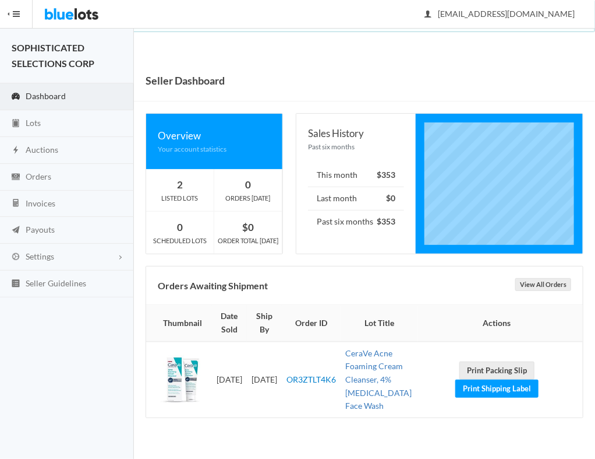
click at [353, 379] on link "CeraVe Acne Foaming Cream Cleanser, 4% Benzoyl Peroxide Face Wash" at bounding box center [378, 379] width 66 height 62
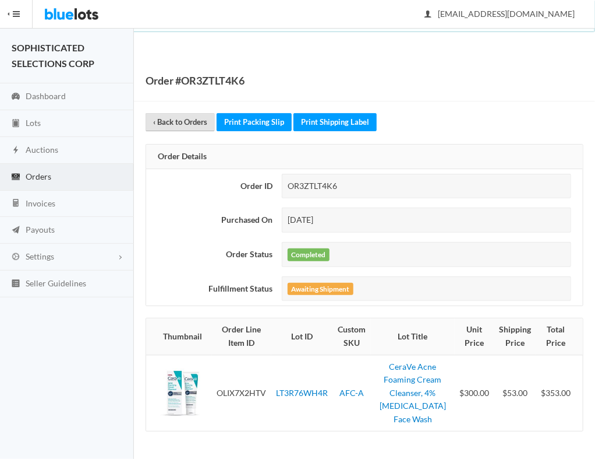
click at [187, 123] on link "‹ Back to Orders" at bounding box center [180, 122] width 69 height 18
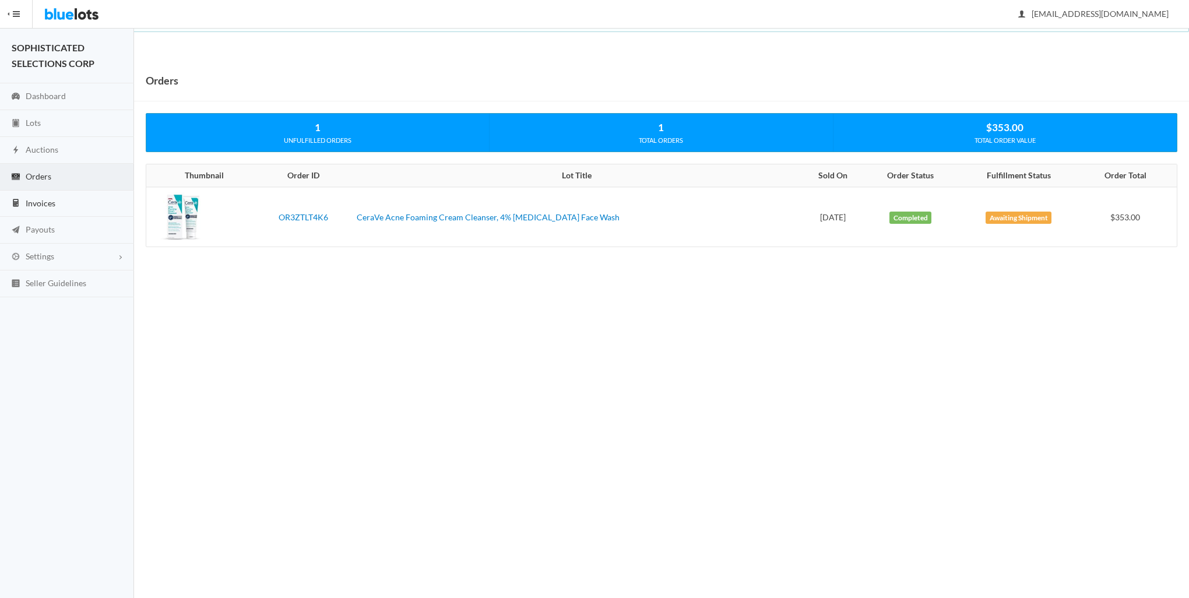
click at [41, 202] on span "Invoices" at bounding box center [41, 203] width 30 height 10
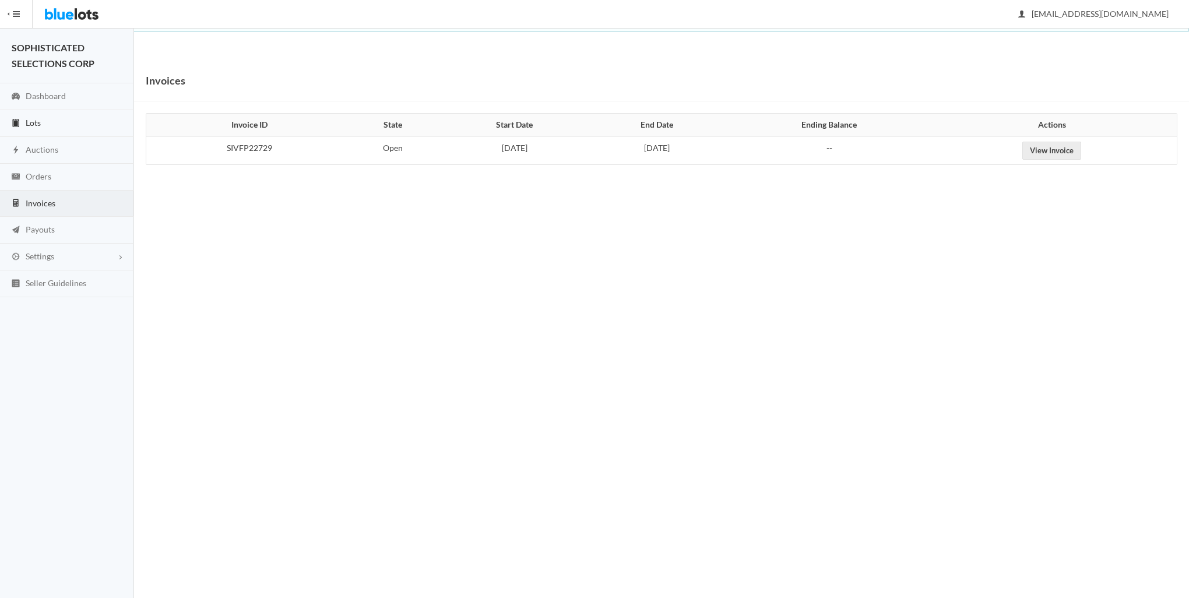
click at [38, 122] on span "Lots" at bounding box center [33, 123] width 15 height 10
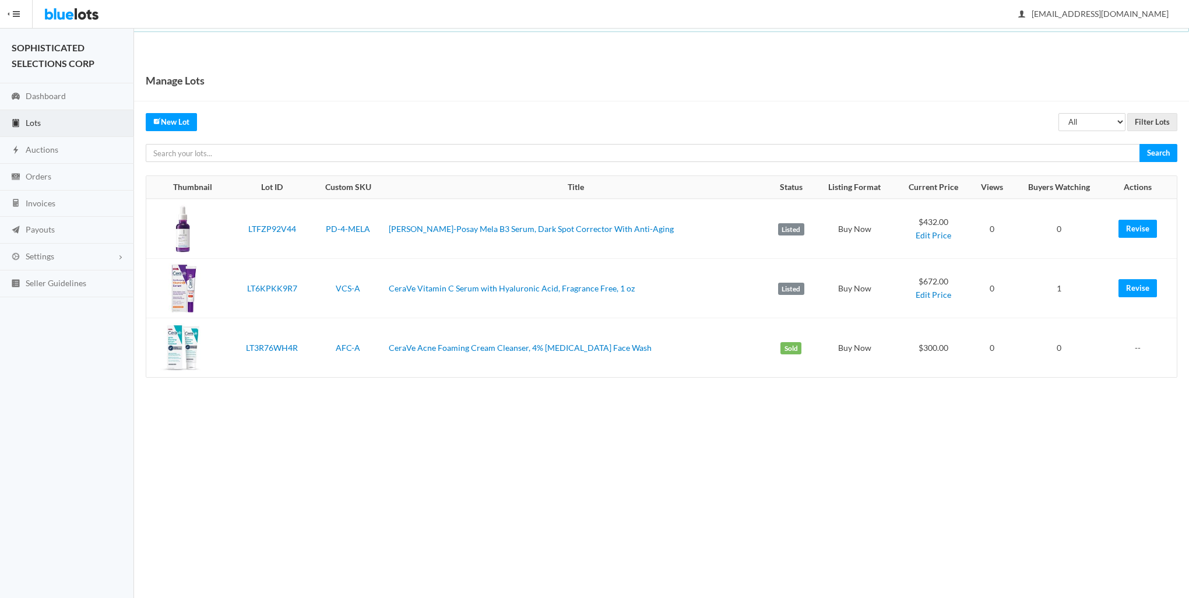
click at [1136, 346] on td "--" at bounding box center [1141, 347] width 72 height 59
click at [496, 288] on link "CeraVe Vitamin C Serum with Hyaluronic Acid, Fragrance Free, 1 oz" at bounding box center [512, 288] width 246 height 10
click at [443, 227] on link "[PERSON_NAME]-Posay Mela B3 Serum, Dark Spot Corrector With Anti-Aging" at bounding box center [531, 229] width 285 height 10
click at [431, 344] on link "CeraVe Acne Foaming Cream Cleanser, 4% [MEDICAL_DATA] Face Wash" at bounding box center [520, 348] width 263 height 10
click at [459, 285] on link "CeraVe Vitamin C Serum with Hyaluronic Acid, Fragrance Free, 1 oz" at bounding box center [512, 288] width 246 height 10
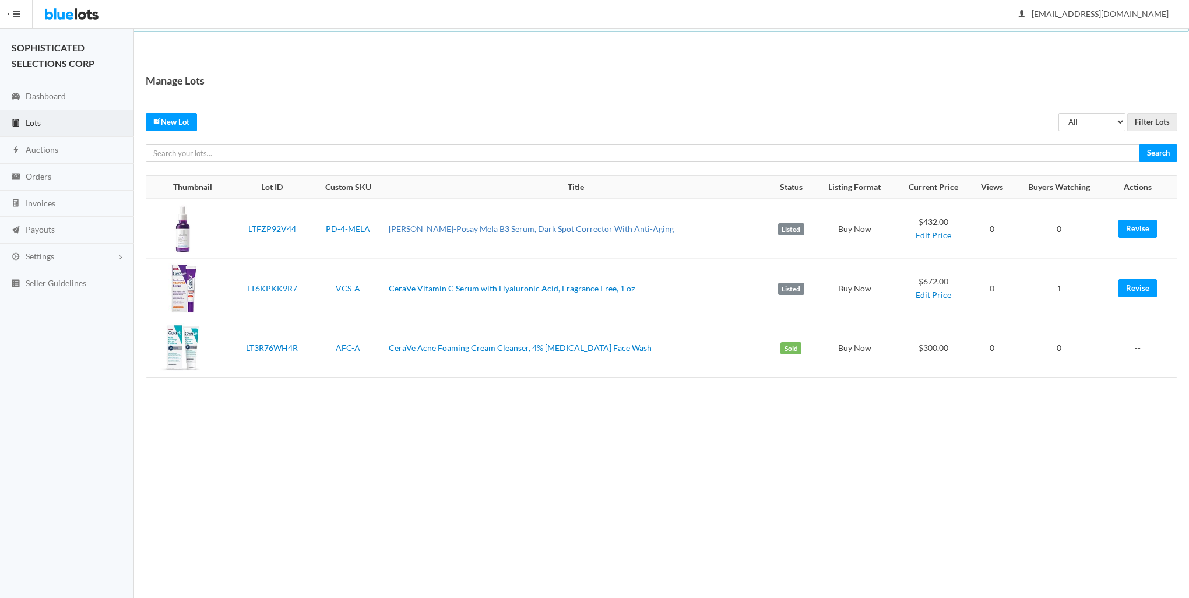
click at [431, 225] on link "La Roche-Posay Mela B3 Serum, Dark Spot Corrector With Anti-Aging" at bounding box center [531, 229] width 285 height 10
click at [428, 286] on link "CeraVe Vitamin C Serum with Hyaluronic Acid, Fragrance Free, 1 oz" at bounding box center [512, 288] width 246 height 10
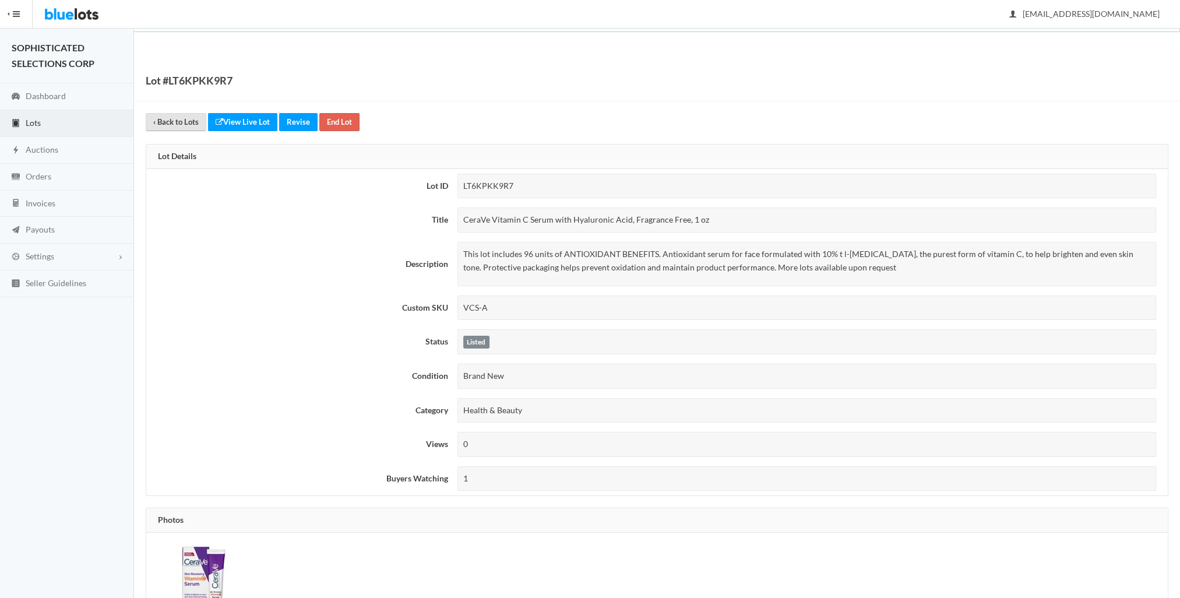
click at [174, 125] on link "‹ Back to Lots" at bounding box center [176, 122] width 61 height 18
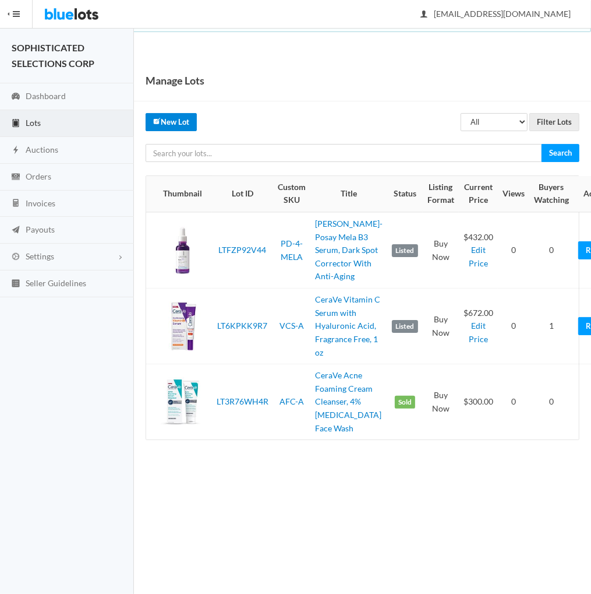
click at [171, 122] on link "New Lot" at bounding box center [171, 122] width 51 height 18
click at [259, 406] on link "LT3R76WH4R" at bounding box center [243, 401] width 52 height 10
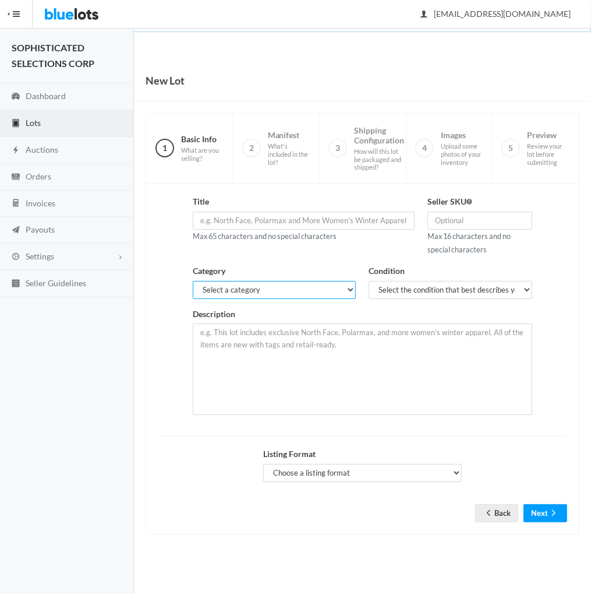
click at [348, 289] on select "Select a category Electronics Clothing, Shoes & Accessories Appliances Home & G…" at bounding box center [274, 290] width 163 height 18
select select "7"
click at [193, 281] on select "Select a category Electronics Clothing, Shoes & Accessories Appliances Home & G…" at bounding box center [274, 290] width 163 height 18
click at [513, 288] on select "Select the condition that best describes your inventory Brand New Shelf Pulls C…" at bounding box center [450, 290] width 163 height 18
select select "1"
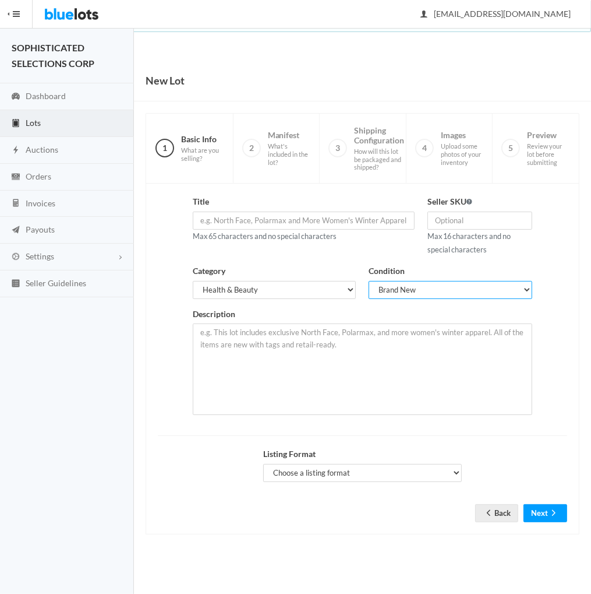
click at [369, 281] on select "Select the condition that best describes your inventory Brand New Shelf Pulls C…" at bounding box center [450, 290] width 163 height 18
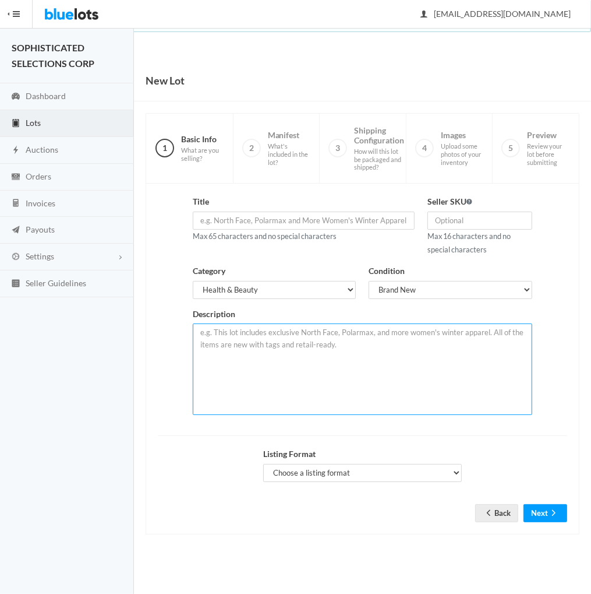
click at [263, 354] on textarea at bounding box center [362, 368] width 339 height 91
paste textarea "This lot includes 50 units of ACNE FACE WASH WITH BENZOYL PEROXIDE. This benzoy…"
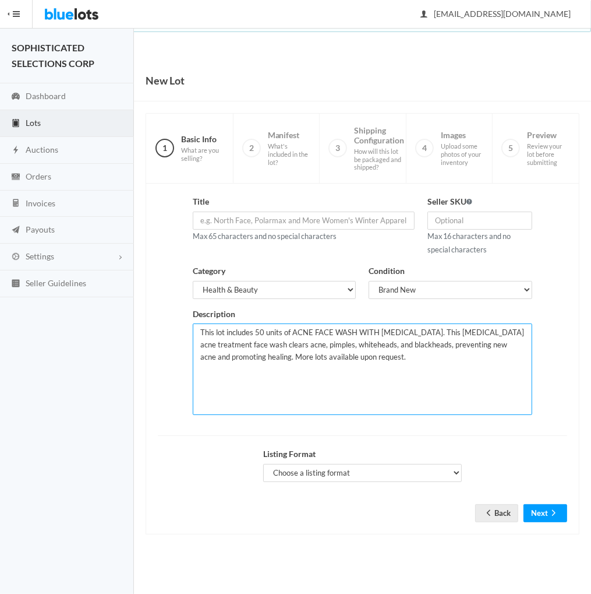
type textarea "This lot includes 50 units of ACNE FACE WASH WITH BENZOYL PEROXIDE. This benzoy…"
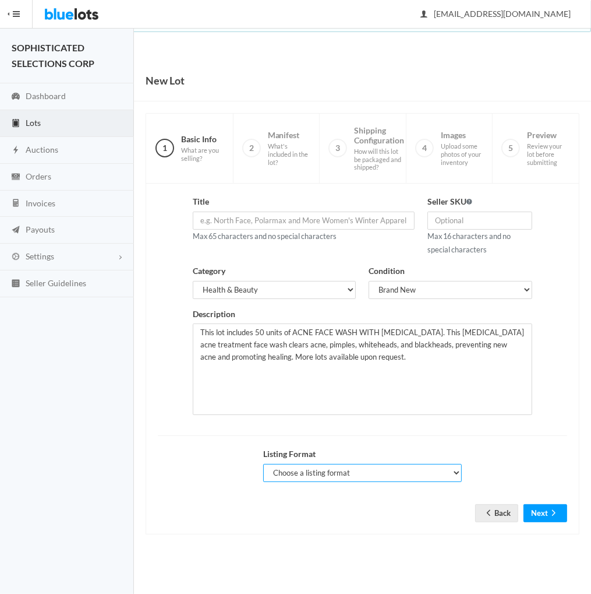
click at [452, 471] on select "Choose a listing format Auction Buy Now" at bounding box center [362, 473] width 199 height 18
select select "false"
click at [263, 464] on select "Choose a listing format Auction Buy Now" at bounding box center [362, 473] width 199 height 18
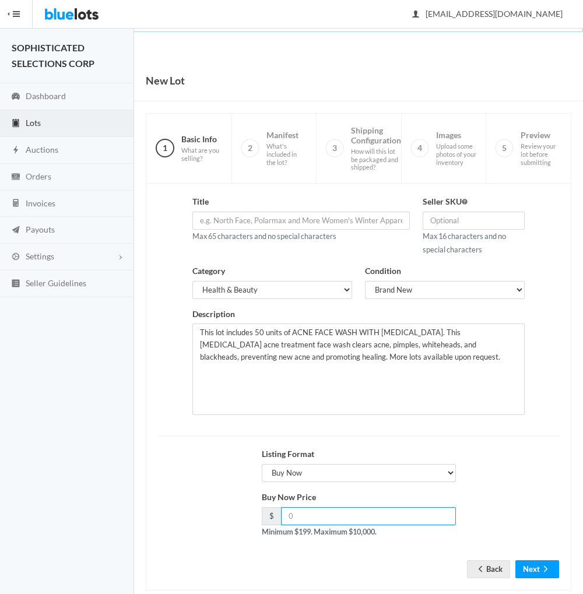
click at [402, 515] on input "number" at bounding box center [368, 516] width 175 height 18
type input "7"
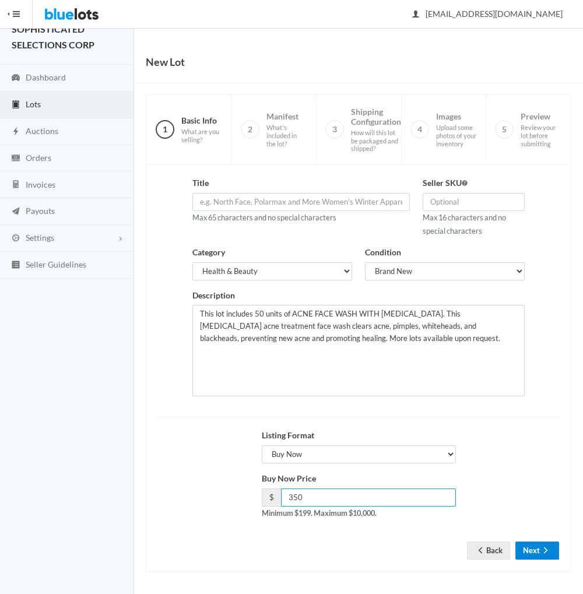
type input "350"
click at [536, 547] on button "Next" at bounding box center [537, 550] width 44 height 18
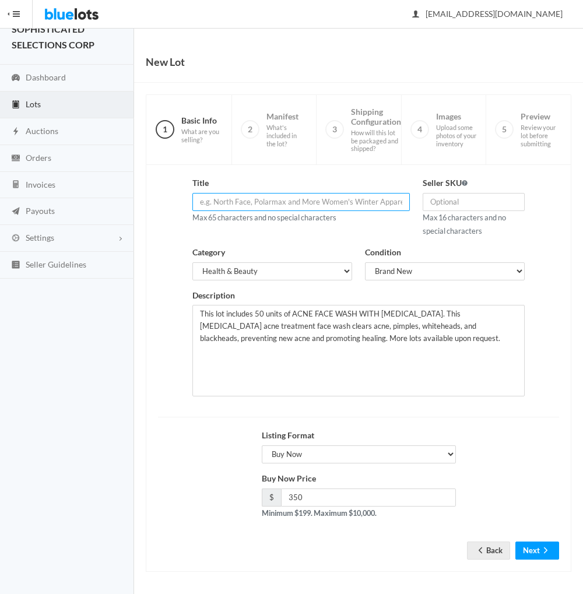
click at [359, 200] on input "text" at bounding box center [300, 202] width 217 height 18
click at [258, 202] on input "text" at bounding box center [300, 202] width 217 height 18
paste input "CeraVe Acne Foaming Cream Cleanser, 4% Benzoyl Peroxide Face Wash"
type input "CeraVe Acne Foaming Cream Cleanser, 4% Benzoyl Peroxide Face Wash"
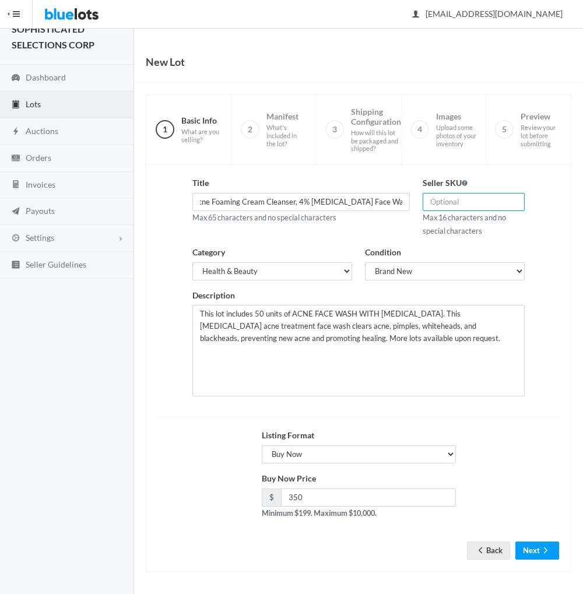
click at [444, 202] on input "text" at bounding box center [473, 202] width 102 height 18
type input "a"
type input "AFC-A"
click at [536, 228] on div "Title CeraVe Acne Foaming Cream Cleanser, 4% Benzoyl Peroxide Face Wash Max 65 …" at bounding box center [358, 291] width 414 height 228
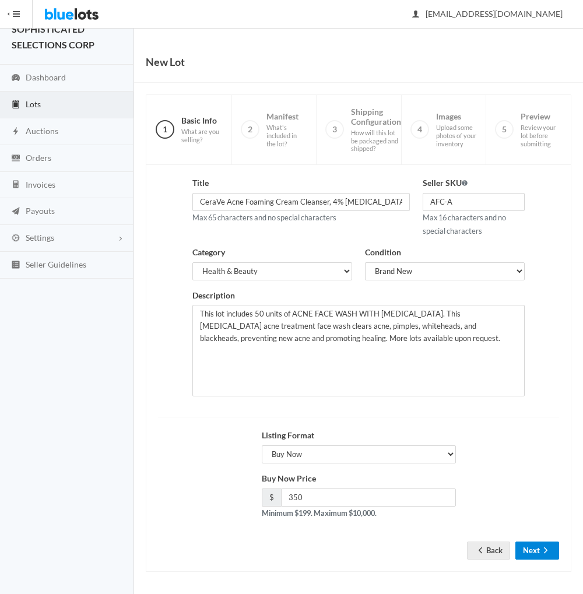
click at [533, 544] on button "Next" at bounding box center [537, 550] width 44 height 18
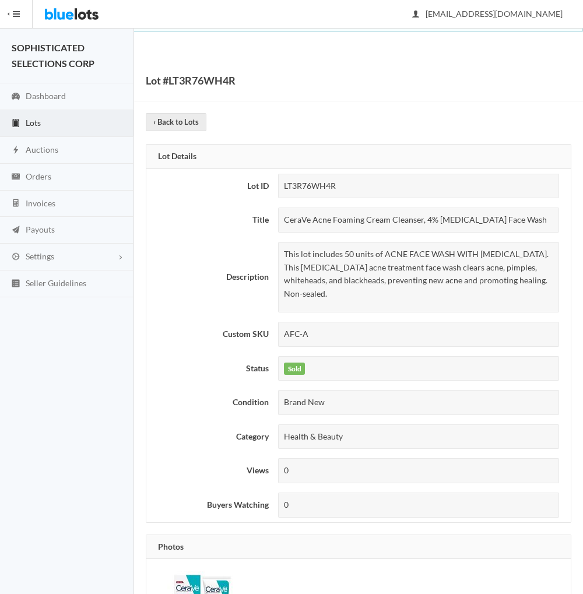
drag, startPoint x: 362, startPoint y: 291, endPoint x: 282, endPoint y: 246, distance: 91.6
click at [282, 246] on div "This lot includes 50 units of ACNE FACE WASH WITH BENZOYL PEROXIDE. This benzoy…" at bounding box center [418, 277] width 281 height 70
copy p "This lot includes 50 units of ACNE FACE WASH WITH BENZOYL PEROXIDE. This benzoy…"
click at [455, 216] on div "CeraVe Acne Foaming Cream Cleanser, 4% Benzoyl Peroxide Face Wash" at bounding box center [418, 219] width 281 height 25
drag, startPoint x: 540, startPoint y: 219, endPoint x: 282, endPoint y: 216, distance: 257.5
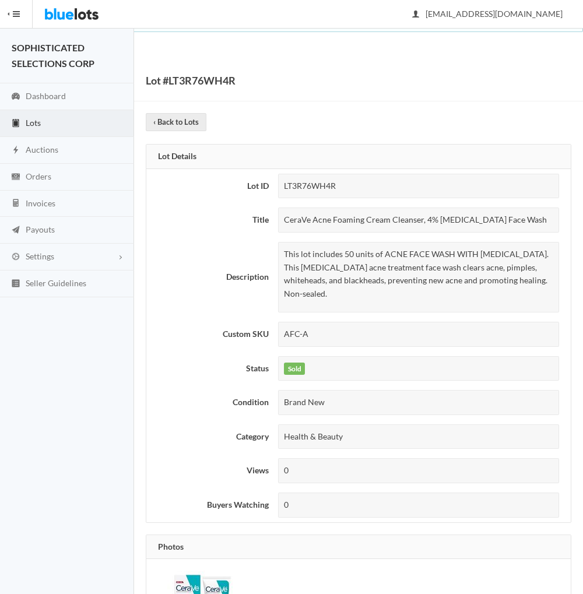
click at [282, 216] on div "CeraVe Acne Foaming Cream Cleanser, 4% Benzoyl Peroxide Face Wash" at bounding box center [418, 219] width 281 height 25
copy div "CeraVe Acne Foaming Cream Cleanser, 4% Benzoyl Peroxide Face Wash"
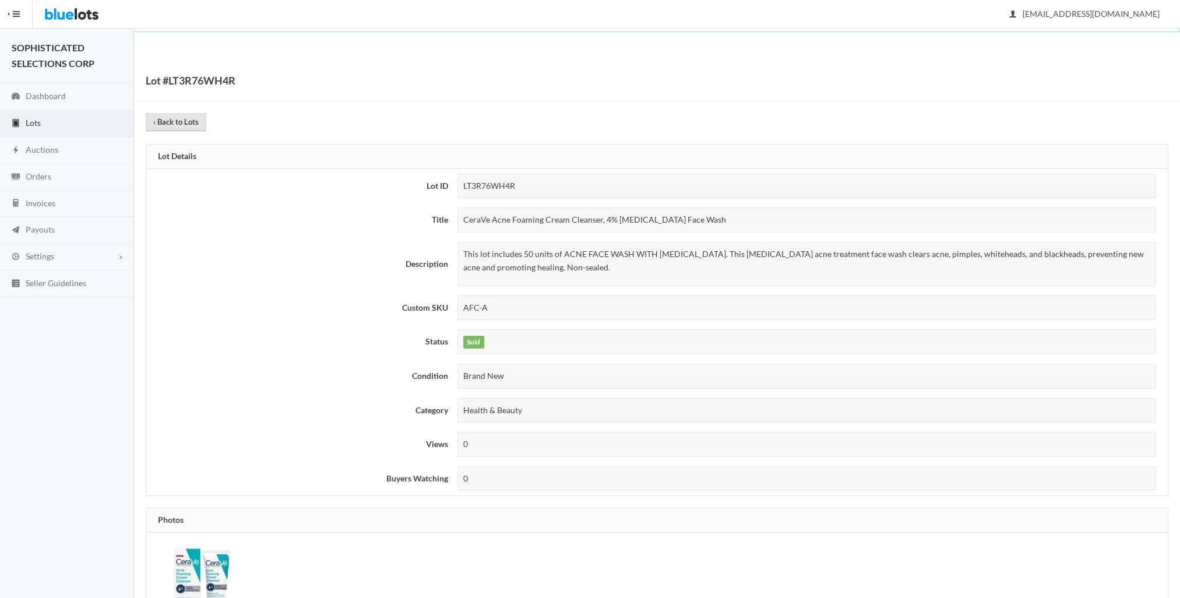
click at [175, 118] on link "‹ Back to Lots" at bounding box center [176, 122] width 61 height 18
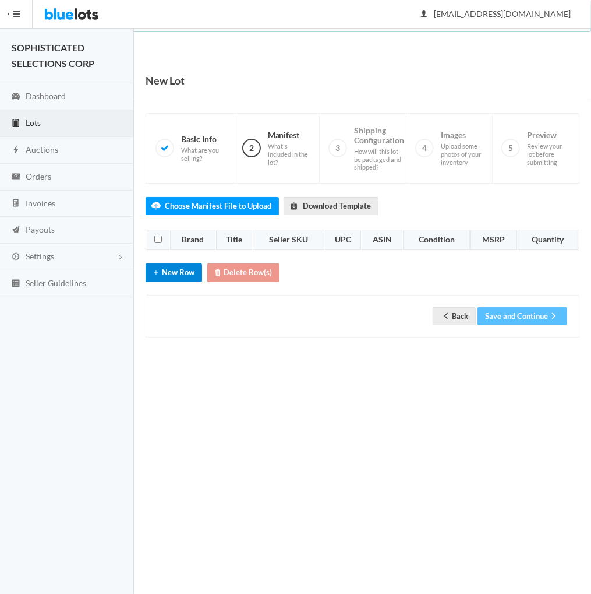
click at [172, 267] on button "New Row" at bounding box center [174, 272] width 57 height 18
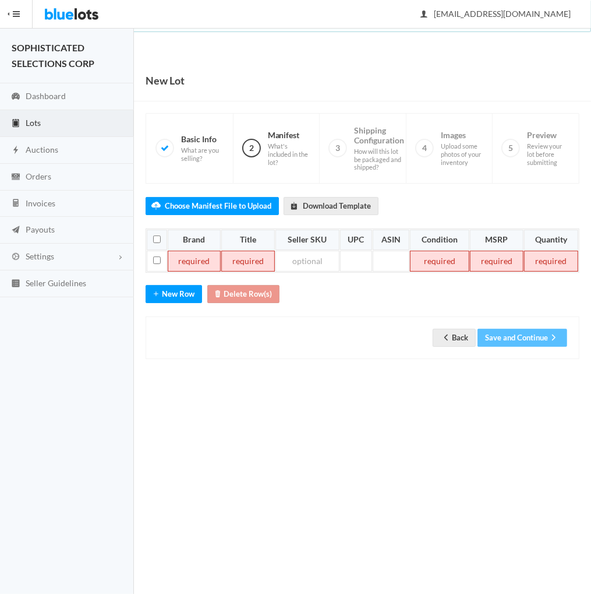
click at [193, 260] on td at bounding box center [195, 261] width 54 height 21
paste td
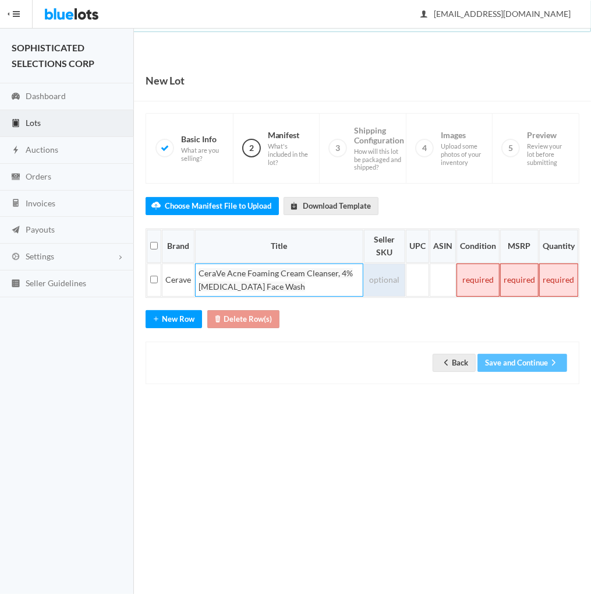
click at [400, 288] on td at bounding box center [384, 279] width 41 height 33
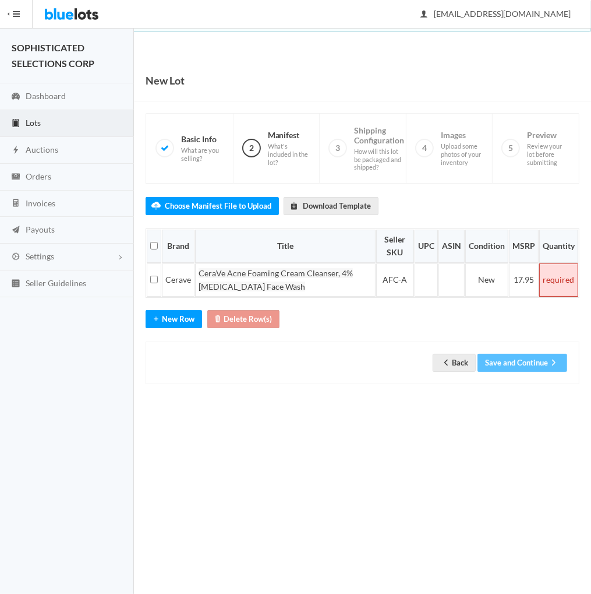
click at [559, 279] on td at bounding box center [559, 279] width 39 height 33
click at [513, 356] on button "Save and Continue" at bounding box center [523, 363] width 90 height 18
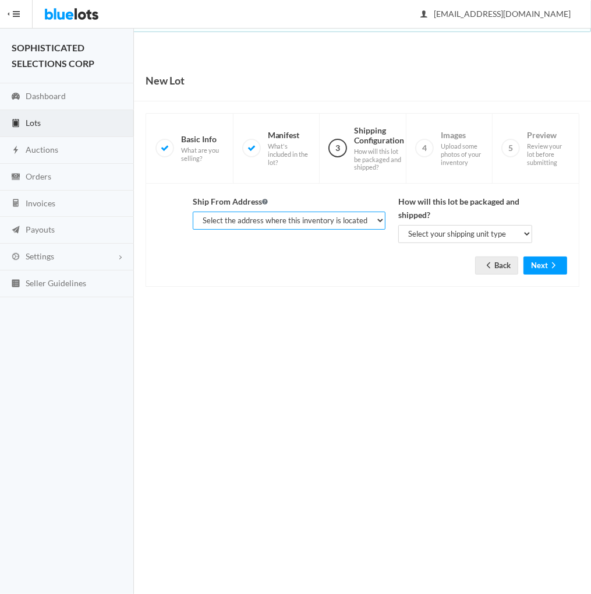
click at [378, 217] on select "Select the address where this inventory is located [PERSON_NAME], SOPHISTICATED…" at bounding box center [289, 220] width 192 height 18
select select "25282"
click at [193, 211] on select "Select the address where this inventory is located [PERSON_NAME], SOPHISTICATED…" at bounding box center [289, 220] width 192 height 18
click at [522, 233] on select "Select your shipping unit type Parcel Pallet Truckload" at bounding box center [466, 234] width 134 height 18
select select "parcel"
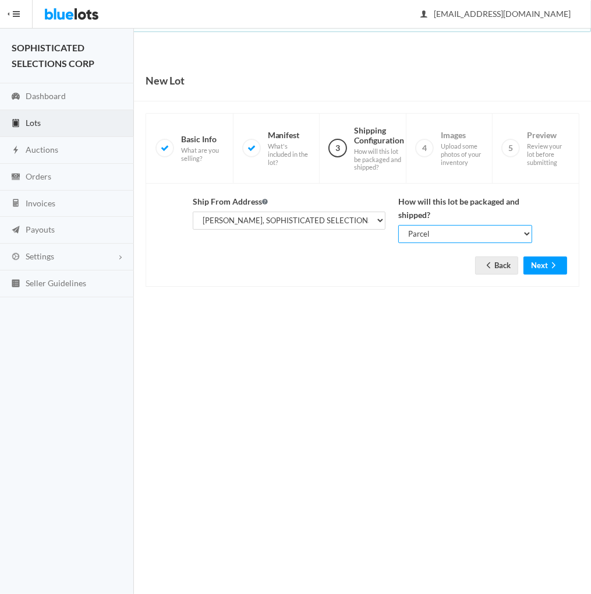
click at [399, 225] on select "Select your shipping unit type Parcel Pallet Truckload" at bounding box center [466, 234] width 134 height 18
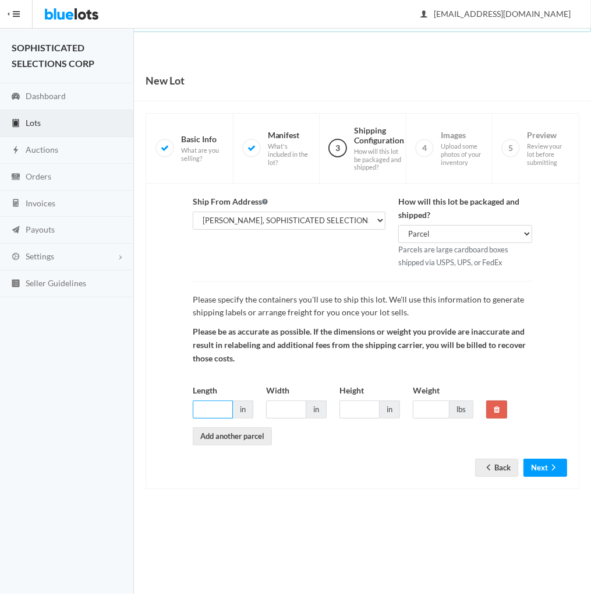
click at [215, 407] on input "Length" at bounding box center [213, 409] width 40 height 18
type input "26"
type input "12"
type input "10"
type input "24"
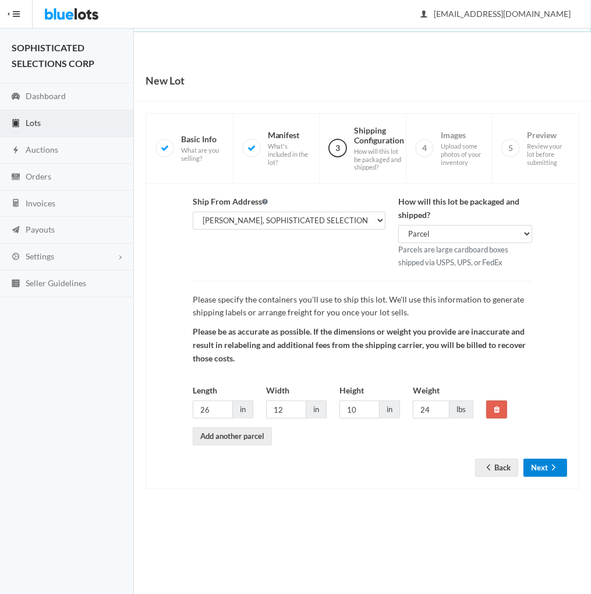
click at [546, 463] on button "Next" at bounding box center [546, 468] width 44 height 18
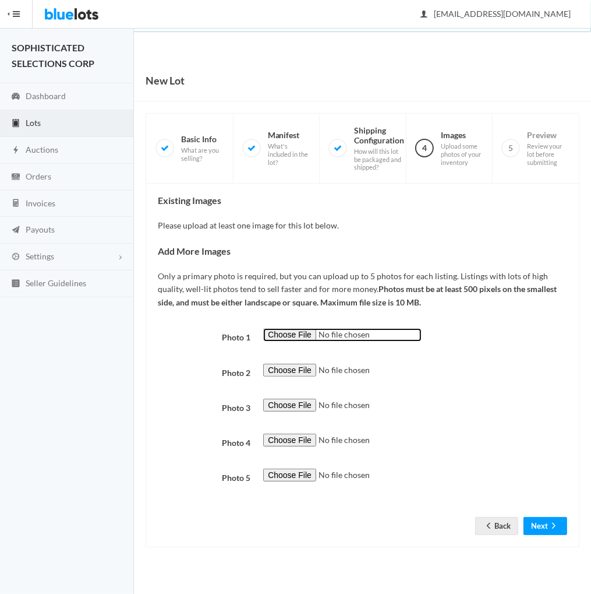
click at [285, 334] on input "file" at bounding box center [342, 334] width 158 height 13
type input "C:\fakepath\AFC-A.jpg"
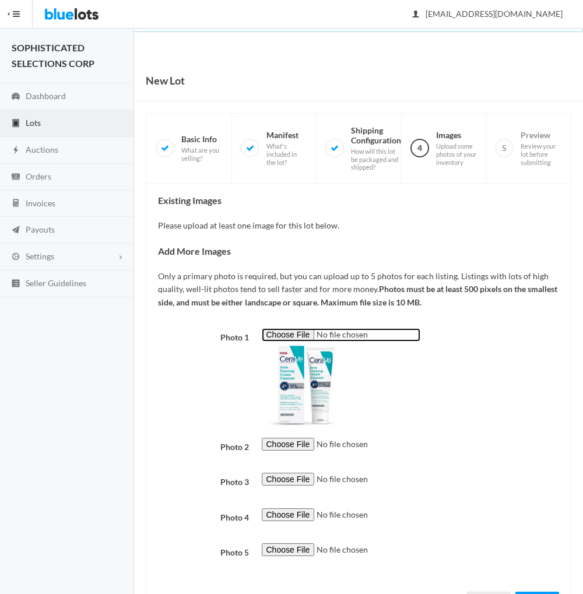
scroll to position [51, 0]
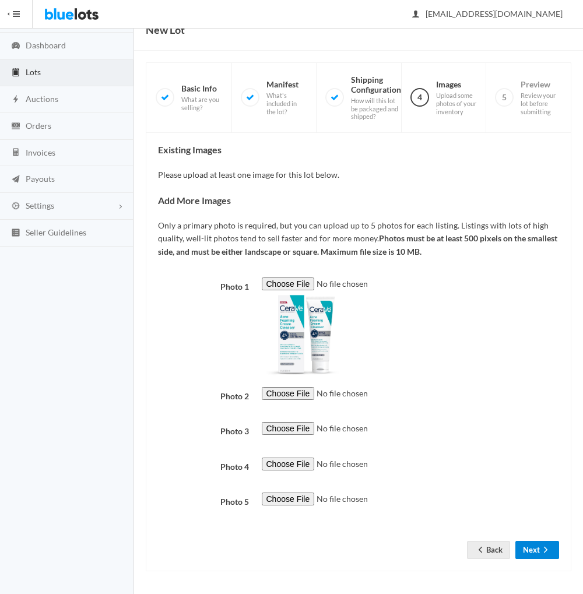
click at [535, 549] on button "Next" at bounding box center [537, 550] width 44 height 18
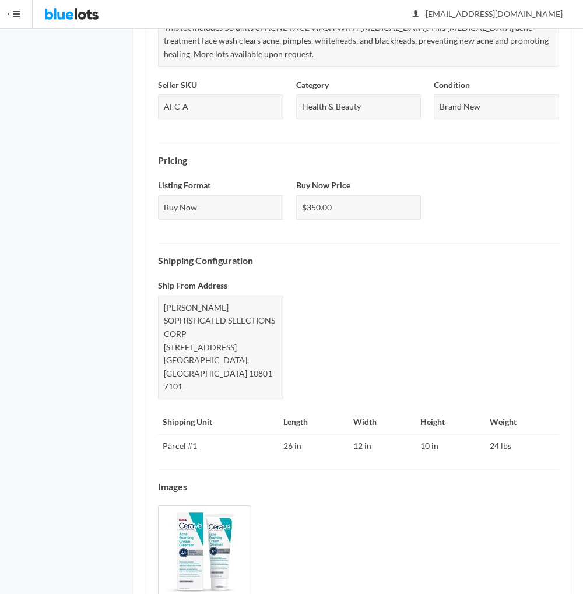
scroll to position [334, 0]
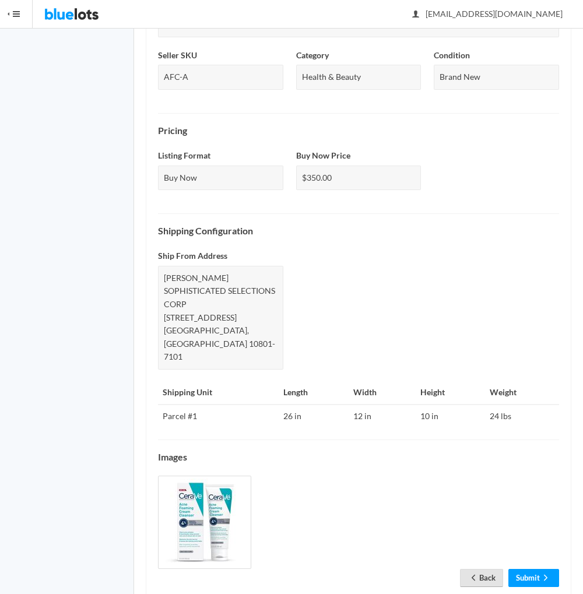
click at [473, 573] on icon "arrow back" at bounding box center [473, 577] width 12 height 9
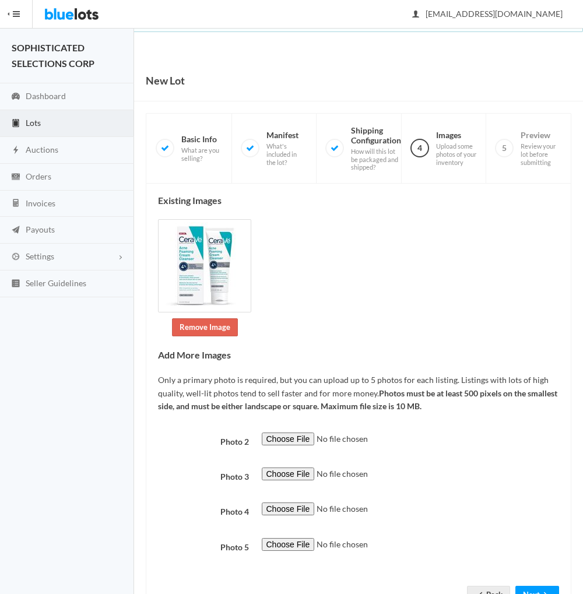
scroll to position [44, 0]
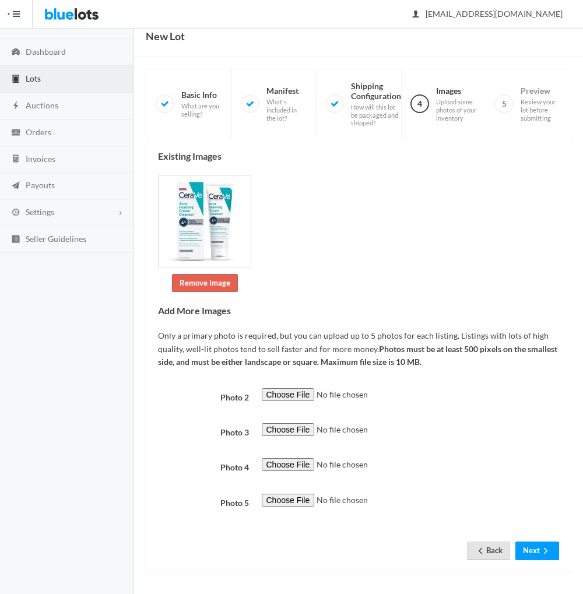
click at [478, 552] on icon "arrow back" at bounding box center [480, 550] width 12 height 9
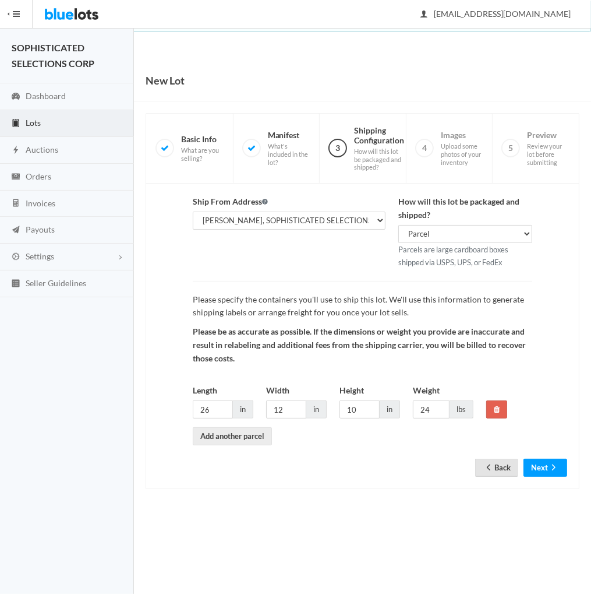
click at [483, 463] on icon "arrow back" at bounding box center [489, 467] width 12 height 9
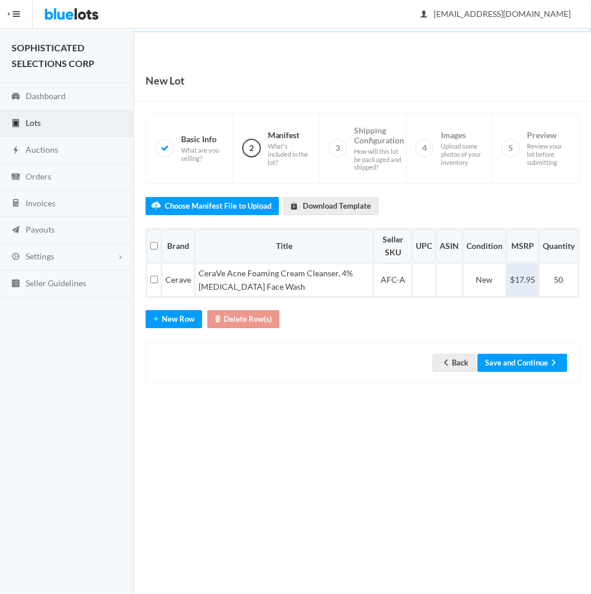
click at [522, 277] on td "$17.95" at bounding box center [523, 279] width 32 height 33
click at [517, 363] on button "Save and Continue" at bounding box center [523, 363] width 90 height 18
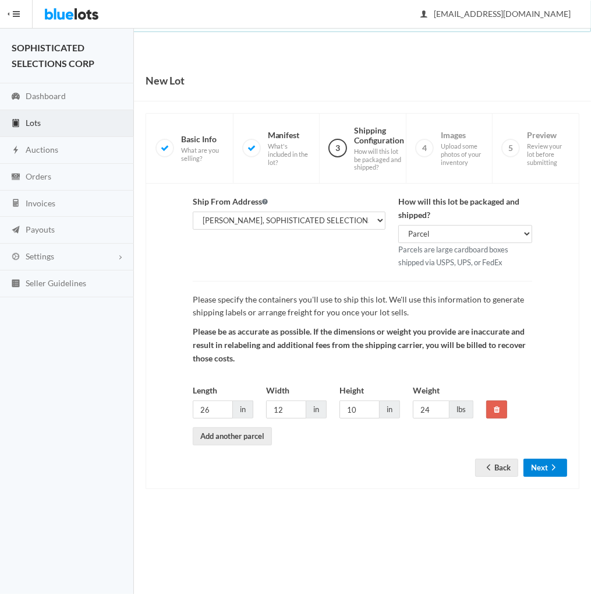
click at [545, 466] on button "Next" at bounding box center [546, 468] width 44 height 18
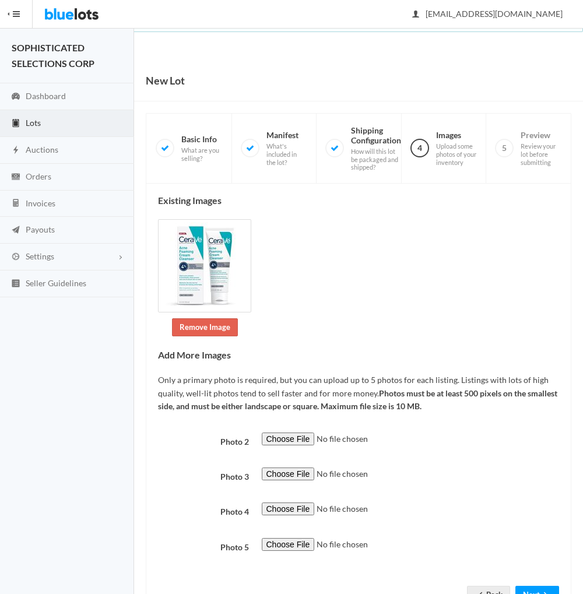
scroll to position [44, 0]
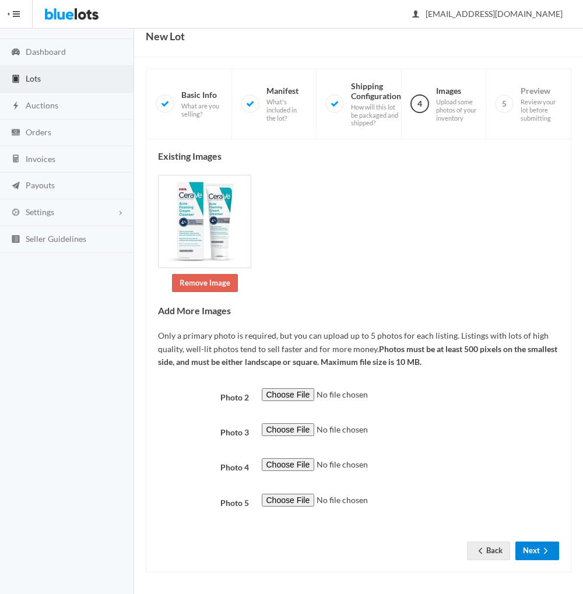
click at [530, 547] on button "Next" at bounding box center [537, 550] width 44 height 18
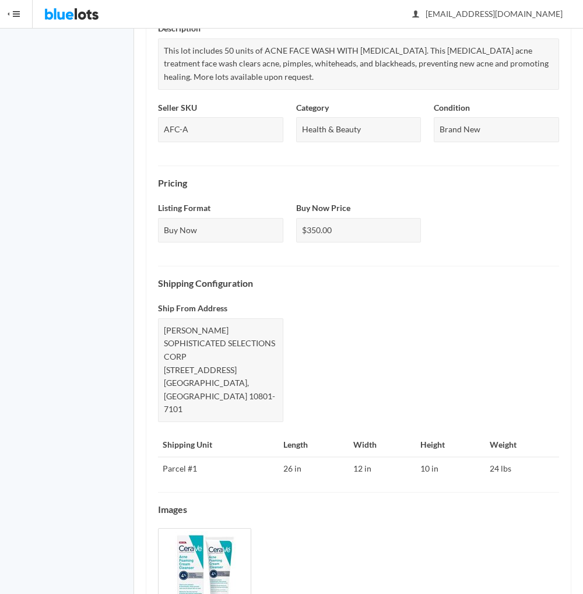
scroll to position [334, 0]
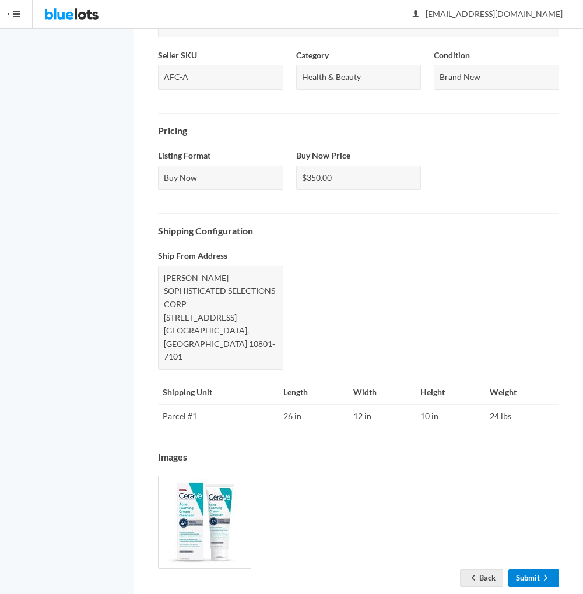
click at [524, 569] on link "Submit" at bounding box center [533, 578] width 51 height 18
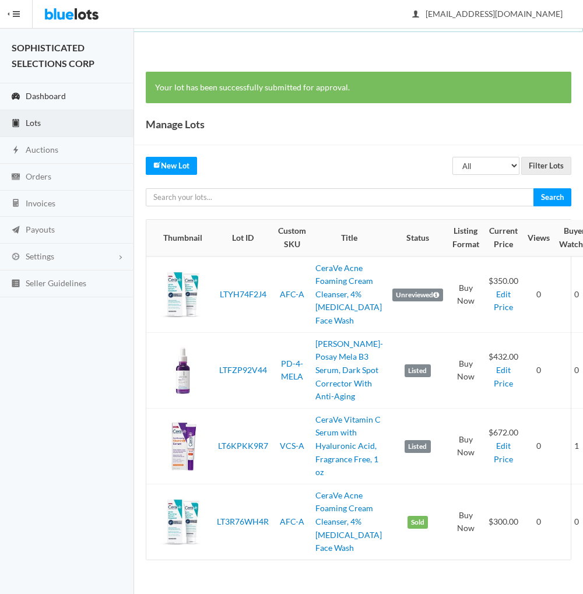
click at [49, 91] on span "Dashboard" at bounding box center [46, 96] width 40 height 10
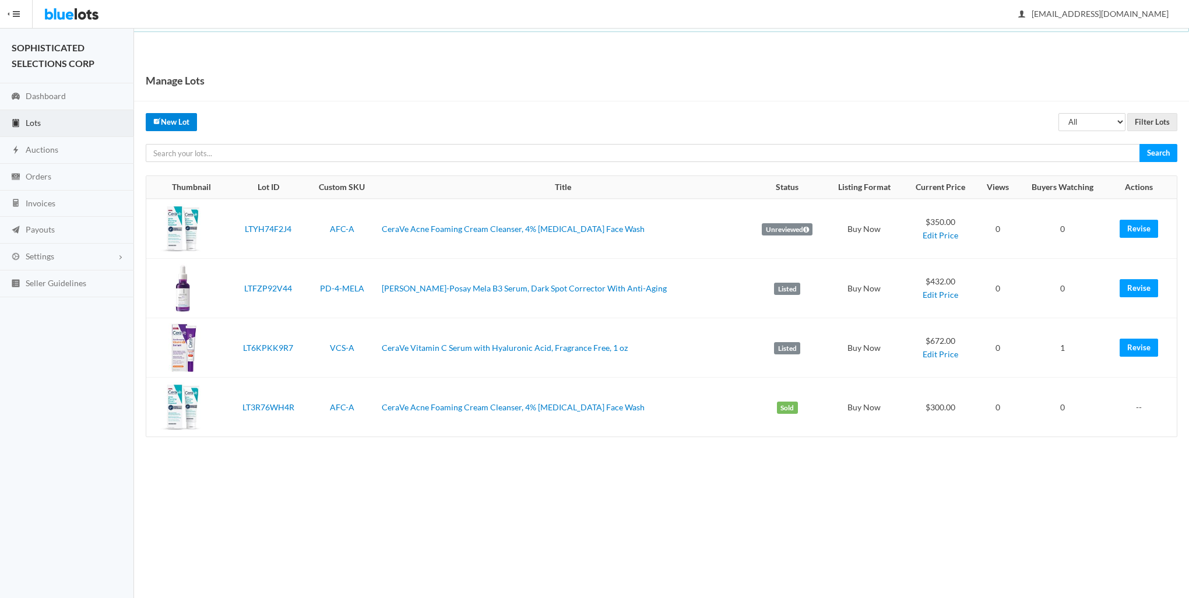
click at [186, 125] on link "New Lot" at bounding box center [171, 122] width 51 height 18
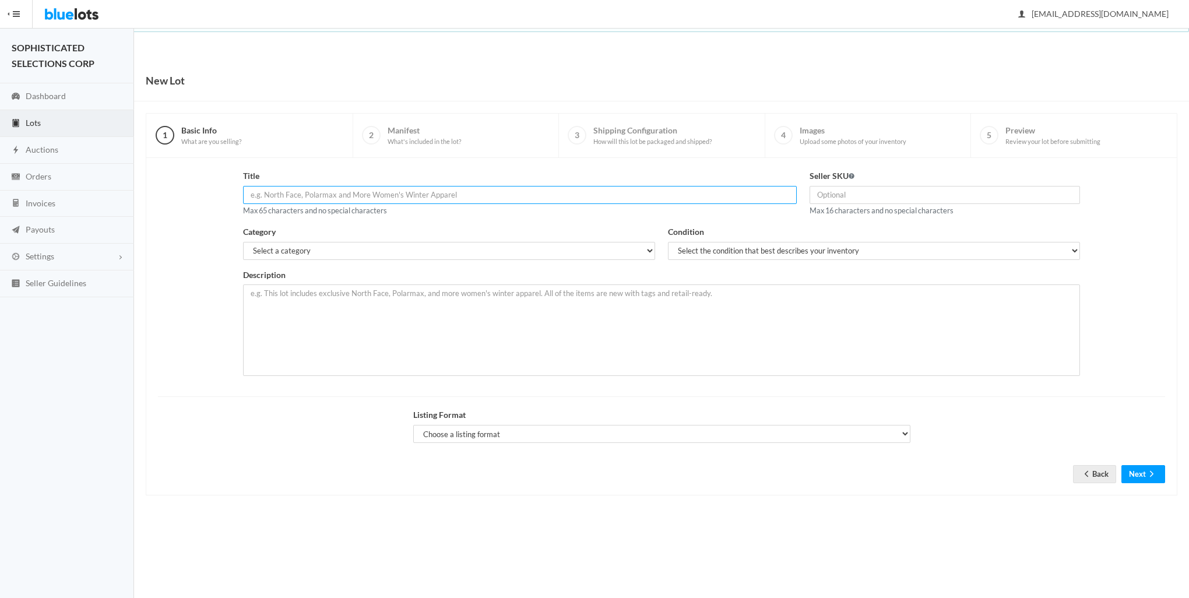
click at [310, 192] on input "text" at bounding box center [519, 195] width 553 height 18
click at [383, 194] on input "text" at bounding box center [519, 195] width 553 height 18
paste input "Neutrogena Hydro Boost Gel Cream, 48 Hr Hydration for Normal/Dry"
click at [445, 197] on input "Neutrogena Hydro Boost Gel Cream, Face Moisturizer with Hyaluroni" at bounding box center [519, 195] width 553 height 18
click at [431, 193] on input "Neutrogena Hydro Boost Gel Cream, Face Moisturizer w Hyaluroniic" at bounding box center [519, 195] width 553 height 18
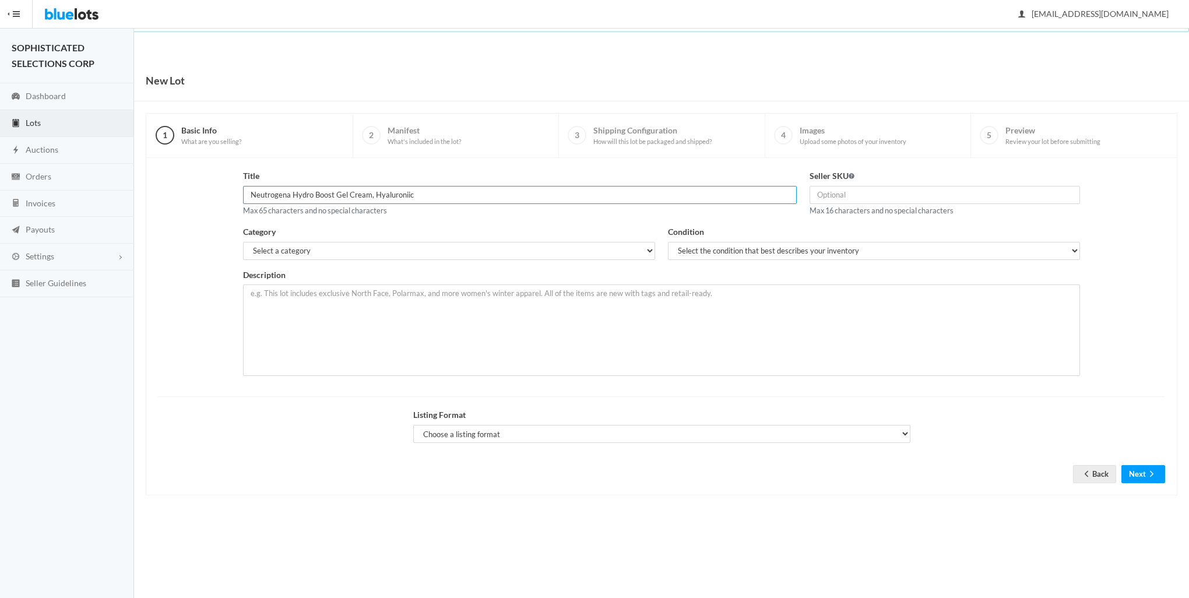
click at [433, 194] on input "Neutrogena Hydro Boost Gel Cream, Hyaluroniic" at bounding box center [519, 195] width 553 height 18
type input "Neutrogena Hydro Boost Gel Cream, Hyaluronic Acid 1.7 oz"
click at [401, 251] on select "Select a category Electronics Clothing, Shoes & Accessories Appliances Home & G…" at bounding box center [449, 251] width 412 height 18
select select "7"
click at [243, 242] on select "Select a category Electronics Clothing, Shoes & Accessories Appliances Home & G…" at bounding box center [449, 251] width 412 height 18
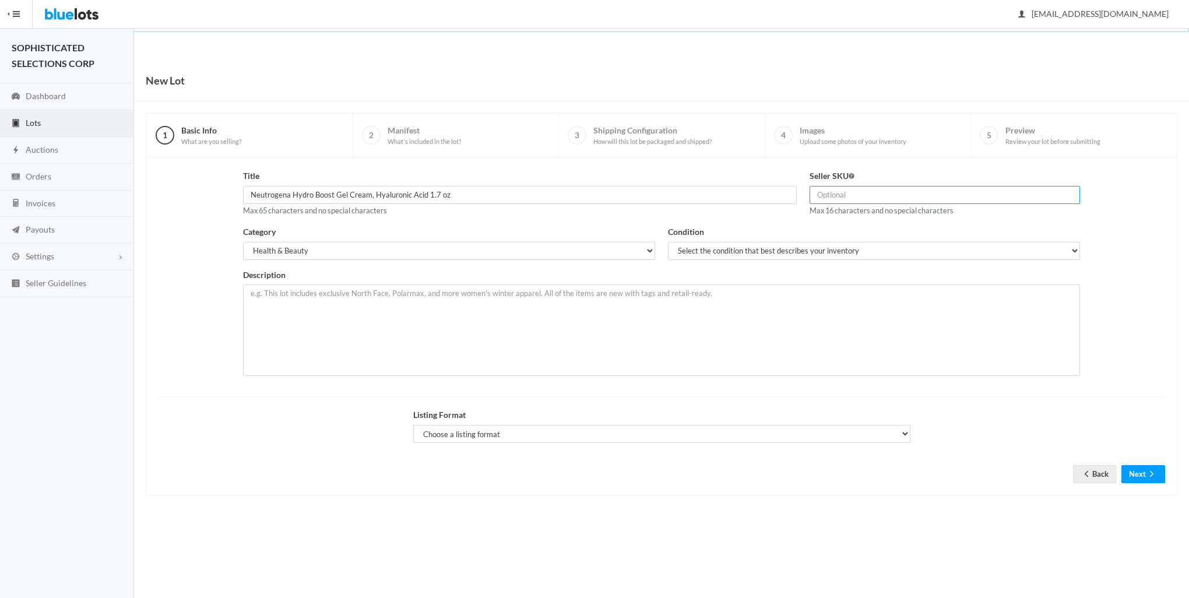
click at [907, 192] on input "text" at bounding box center [944, 195] width 270 height 18
type input "HB-A"
click at [819, 252] on select "Select the condition that best describes your inventory Brand New Shelf Pulls C…" at bounding box center [874, 251] width 412 height 18
select select "1"
click at [668, 242] on select "Select the condition that best describes your inventory Brand New Shelf Pulls C…" at bounding box center [874, 251] width 412 height 18
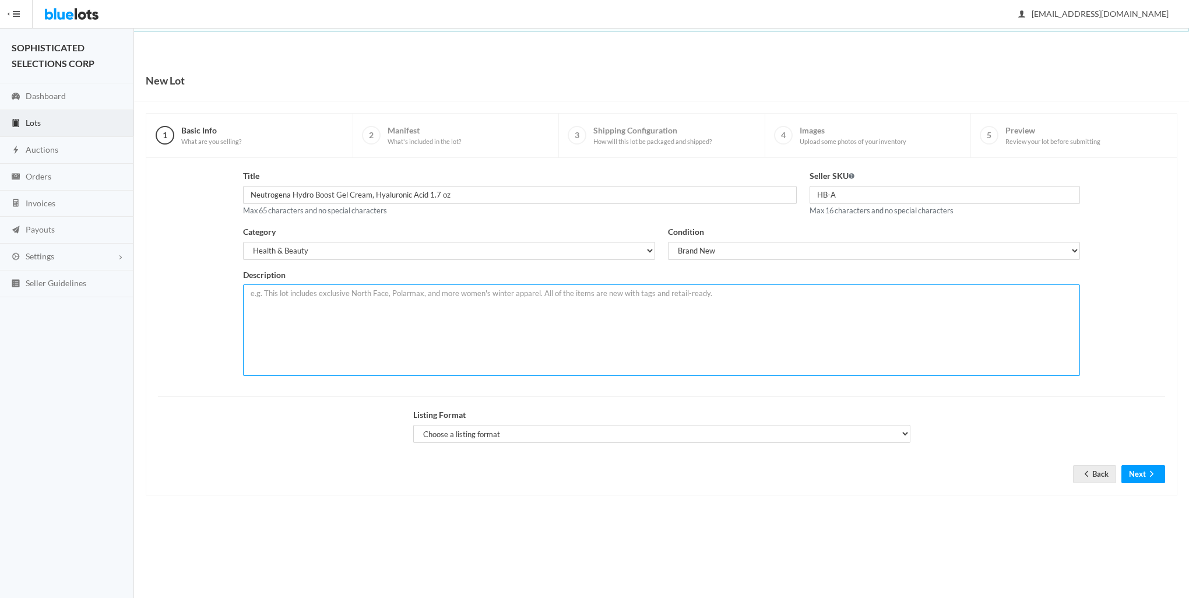
click at [581, 299] on textarea at bounding box center [661, 329] width 837 height 91
click at [331, 293] on textarea at bounding box center [661, 329] width 837 height 91
type textarea "t"
paste textarea "Hyaluronic acid hydration: Face moisturizer is formulated with hyaluronic acid …"
type textarea "This lot includes 48 units. Hyaluronic acid hydration: Face moisturizer is form…"
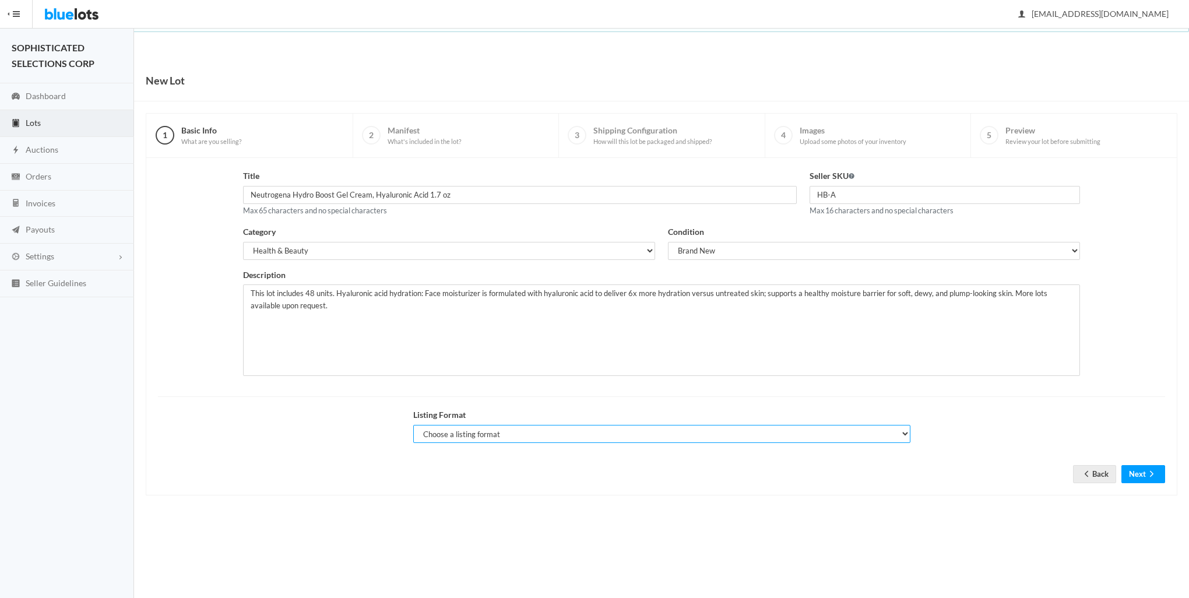
click at [901, 438] on select "Choose a listing format Auction Buy Now" at bounding box center [661, 434] width 497 height 18
select select "false"
click at [413, 425] on select "Choose a listing format Auction Buy Now" at bounding box center [661, 434] width 497 height 18
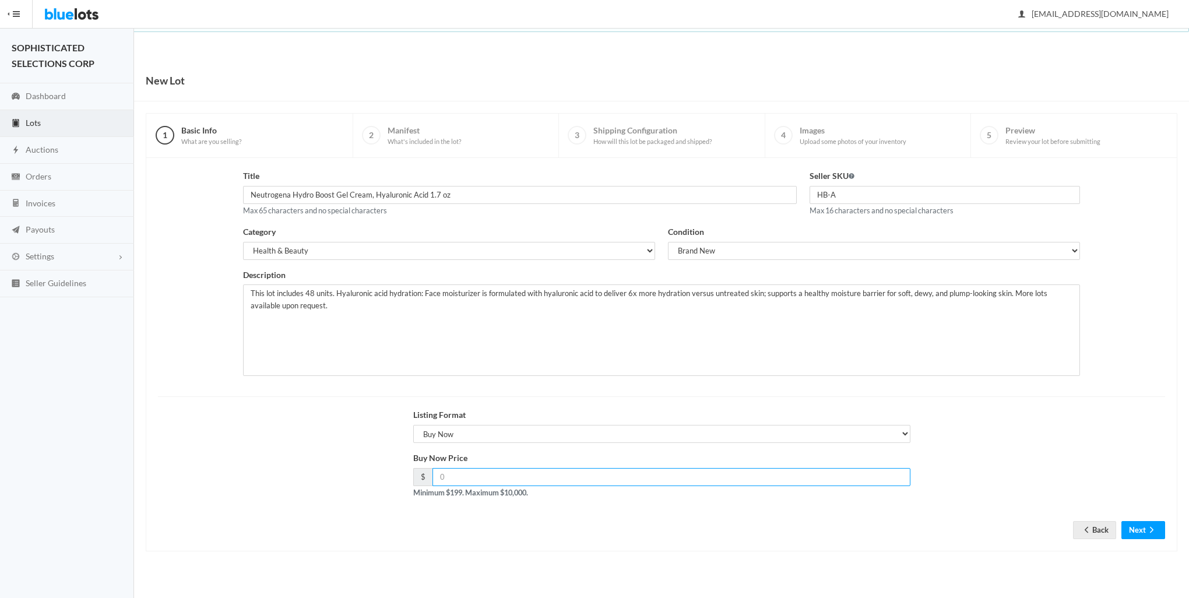
click at [735, 474] on input "number" at bounding box center [671, 477] width 478 height 18
type input "9"
click at [657, 479] on input "9" at bounding box center [671, 477] width 478 height 18
click at [690, 473] on input "9" at bounding box center [671, 477] width 478 height 18
type input "864"
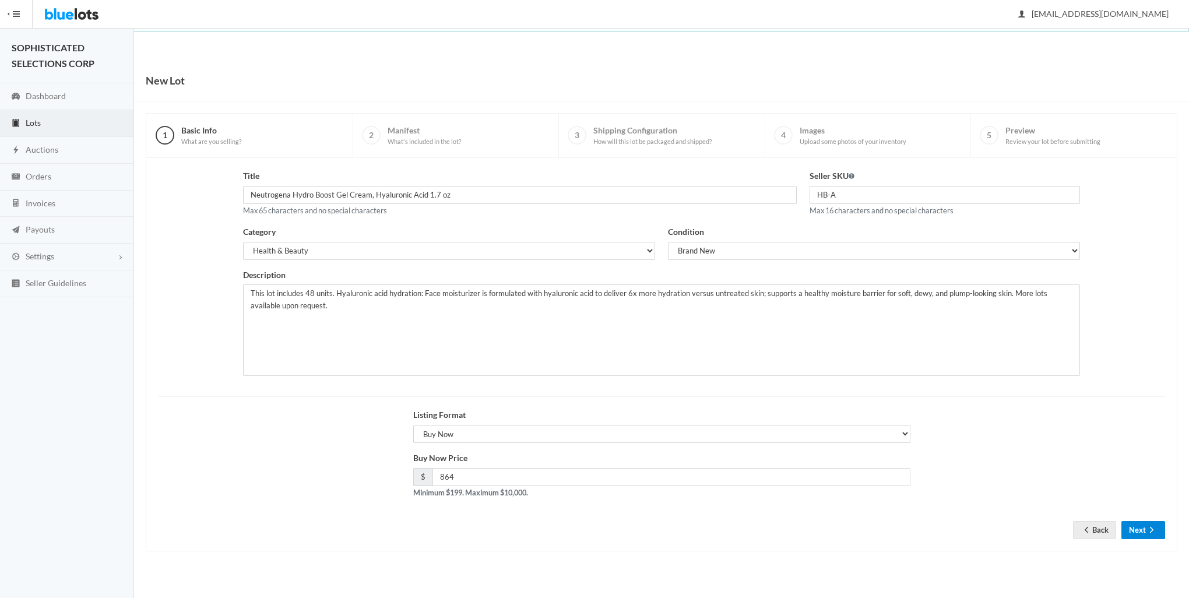
click at [1138, 533] on button "Next" at bounding box center [1143, 530] width 44 height 18
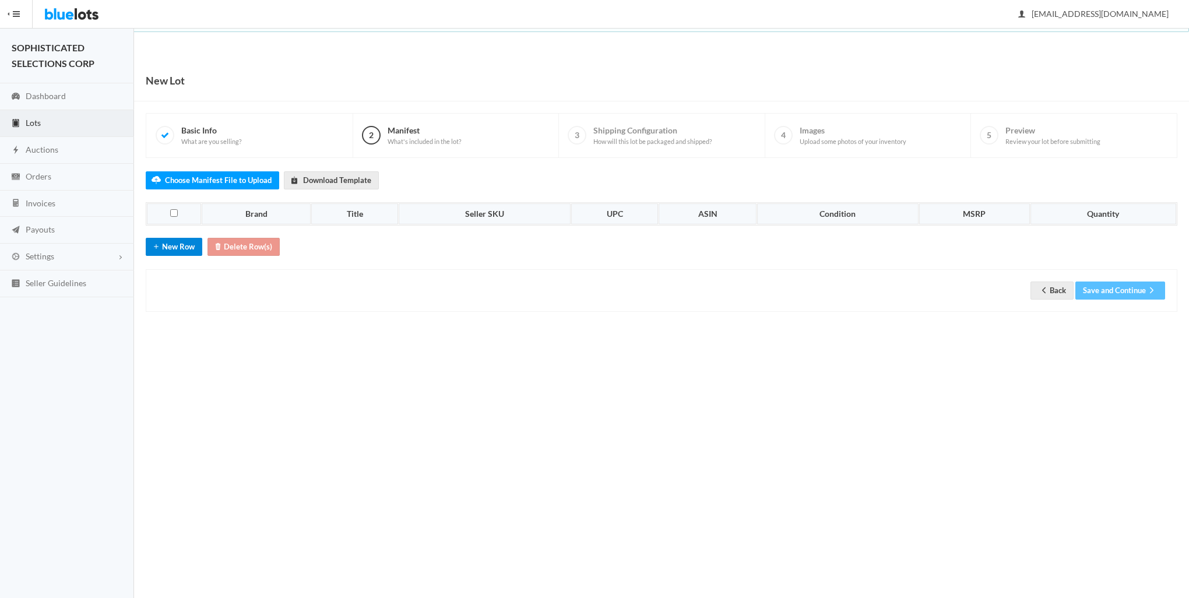
click at [170, 248] on button "New Row" at bounding box center [174, 247] width 57 height 18
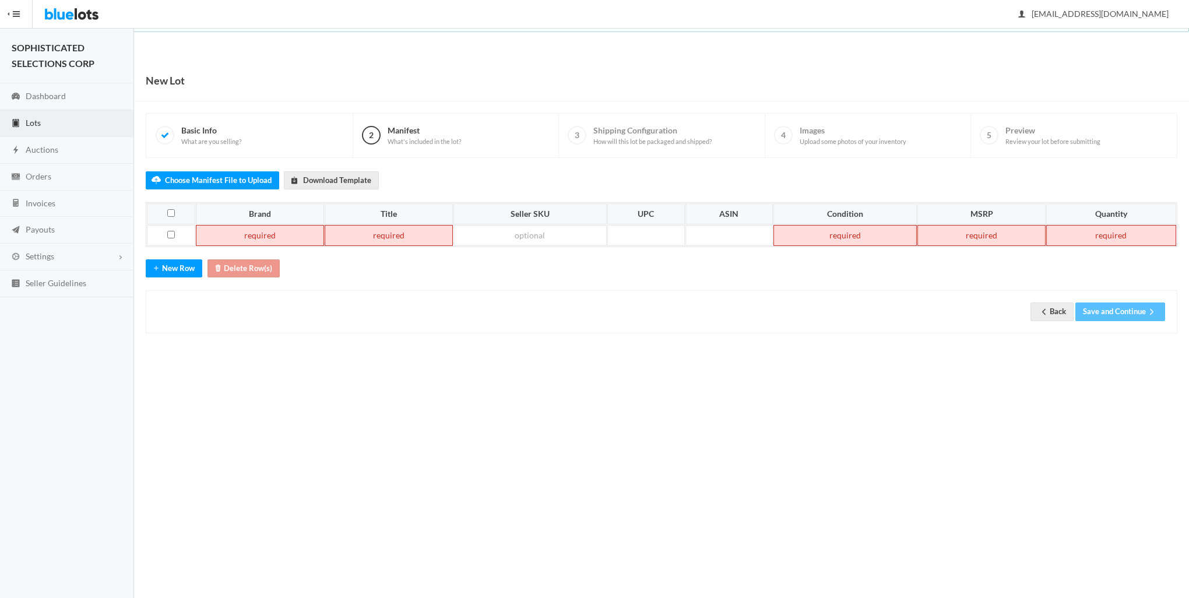
click at [242, 238] on td at bounding box center [260, 235] width 128 height 21
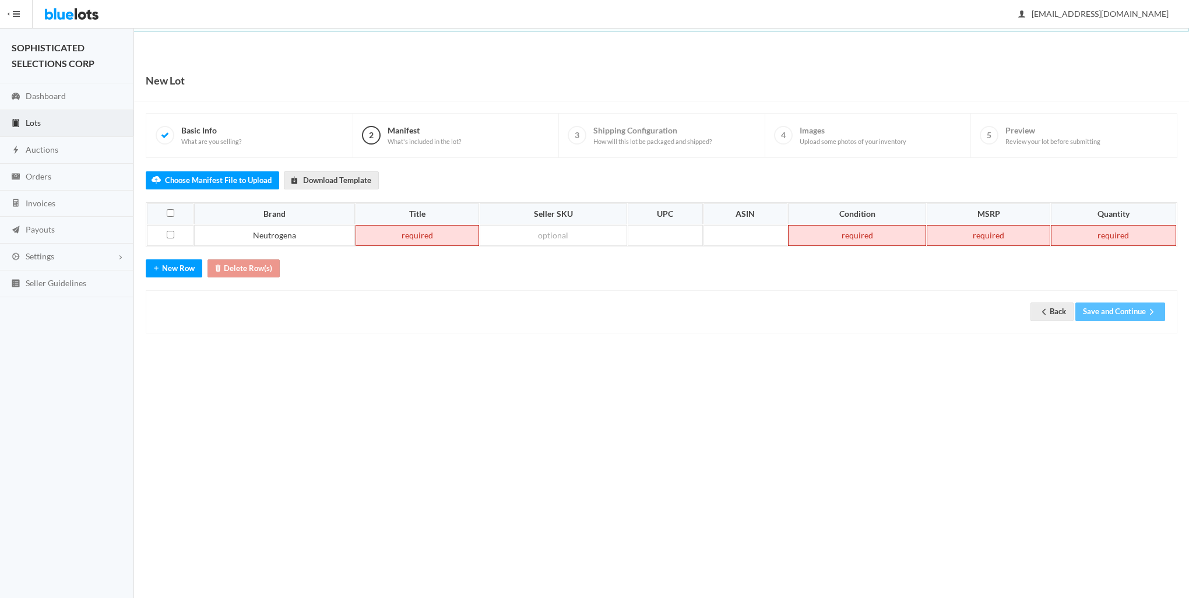
click at [383, 234] on td at bounding box center [417, 235] width 124 height 21
paste td
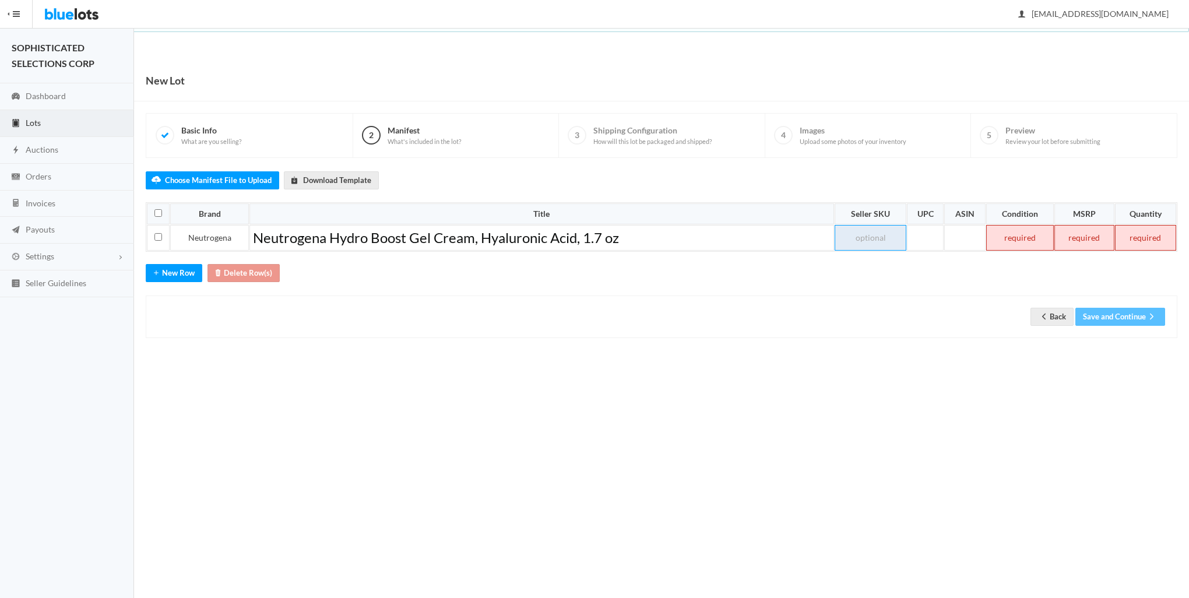
click at [883, 241] on td at bounding box center [870, 238] width 72 height 26
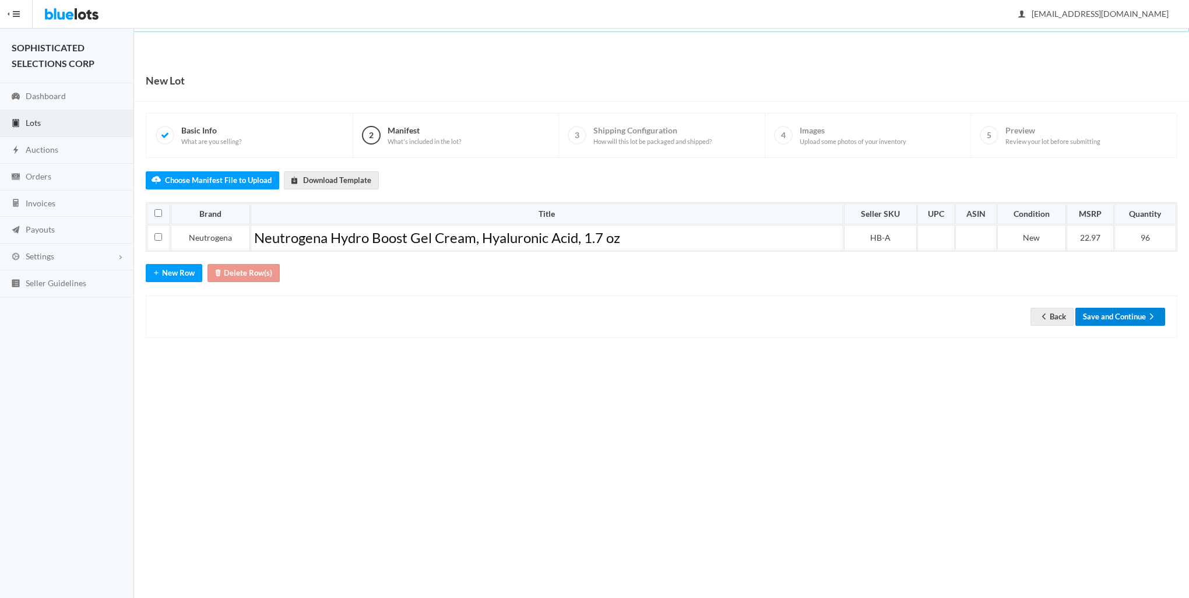
click at [1115, 313] on button "Save and Continue" at bounding box center [1120, 317] width 90 height 18
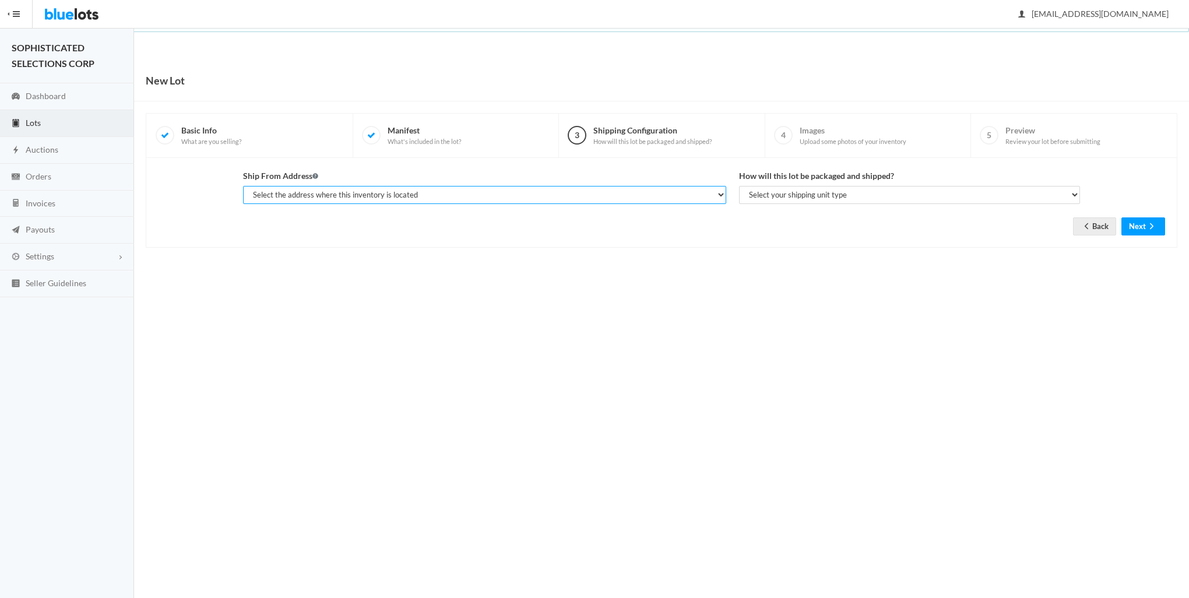
click at [711, 193] on select "Select the address where this inventory is located TARIQ ABDULLAH, SOPHISTICATE…" at bounding box center [484, 195] width 483 height 18
select select "25282"
click at [243, 186] on select "Select the address where this inventory is located TARIQ ABDULLAH, SOPHISTICATE…" at bounding box center [484, 195] width 483 height 18
click at [888, 197] on select "Select your shipping unit type Parcel Pallet Truckload" at bounding box center [909, 195] width 341 height 18
select select "parcel"
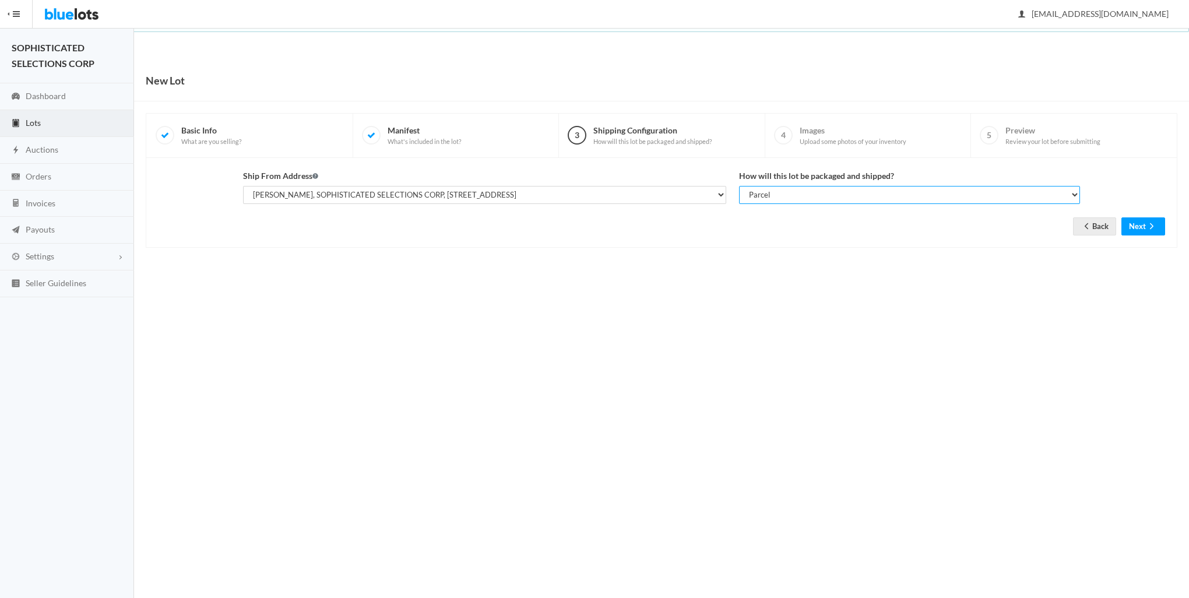
click at [739, 186] on select "Select your shipping unit type Parcel Pallet Truckload" at bounding box center [909, 195] width 341 height 18
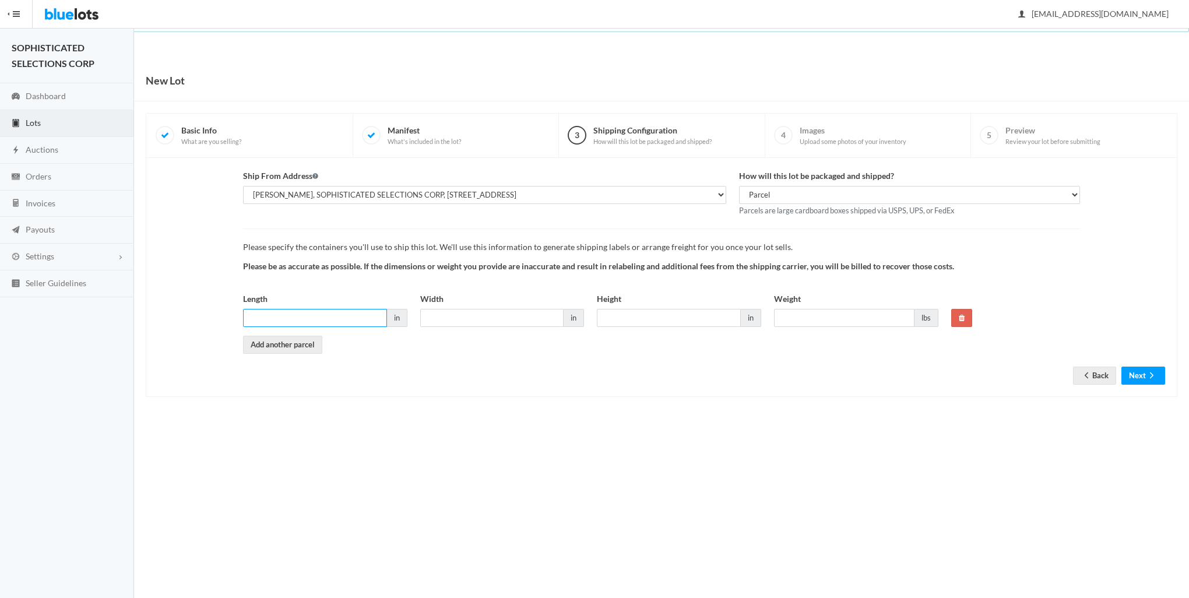
click at [334, 316] on input "Length" at bounding box center [315, 318] width 144 height 18
click at [980, 435] on body "Bluelots is for sale. If you are interested in purchasing the business, please …" at bounding box center [594, 299] width 1189 height 598
click at [358, 318] on input "Length" at bounding box center [315, 318] width 144 height 18
type input "1"
type input "20"
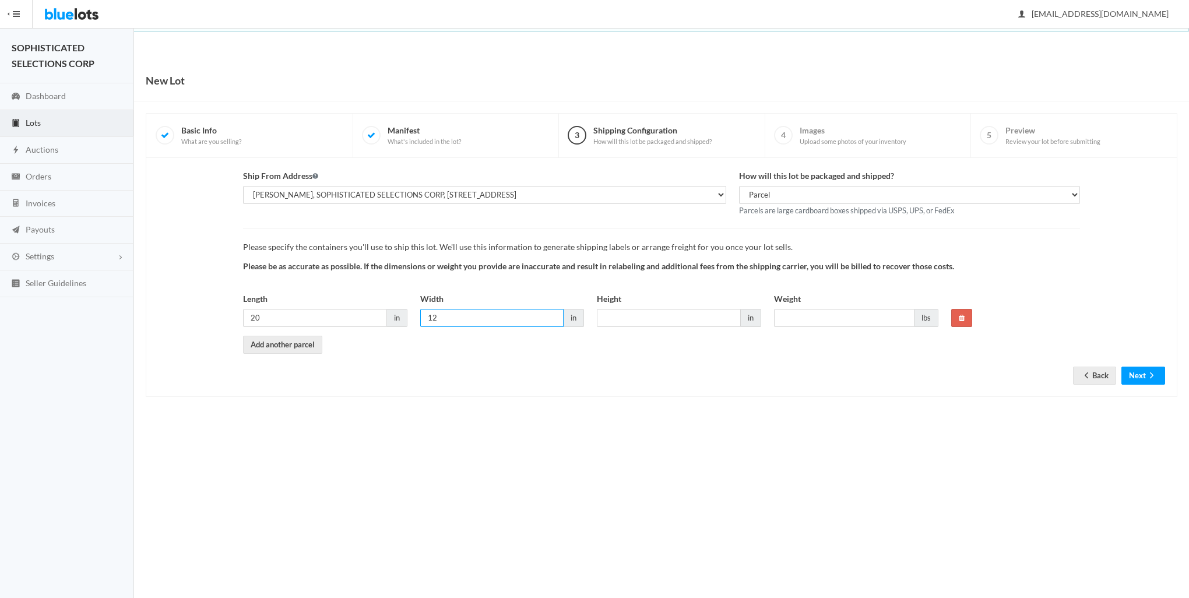
type input "12"
type input "17"
click at [888, 317] on input "Weight" at bounding box center [844, 318] width 140 height 18
click at [876, 316] on input "40" at bounding box center [844, 318] width 140 height 18
type input "42"
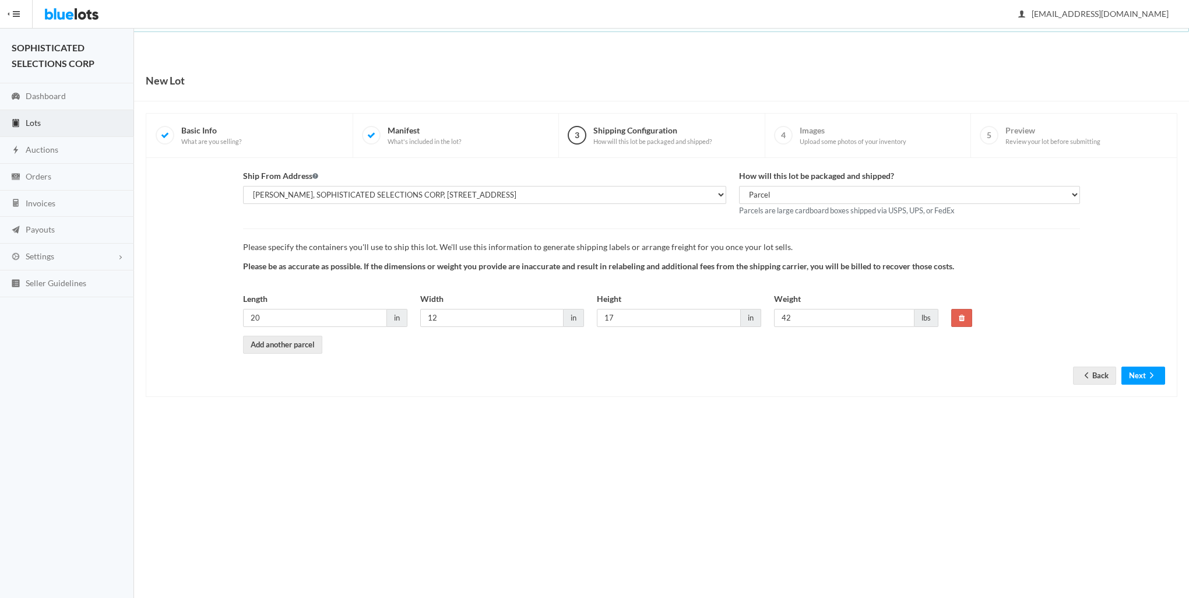
click at [911, 439] on body "Bluelots is for sale. If you are interested in purchasing the business, please …" at bounding box center [594, 299] width 1189 height 598
click at [1138, 376] on button "Next" at bounding box center [1143, 375] width 44 height 18
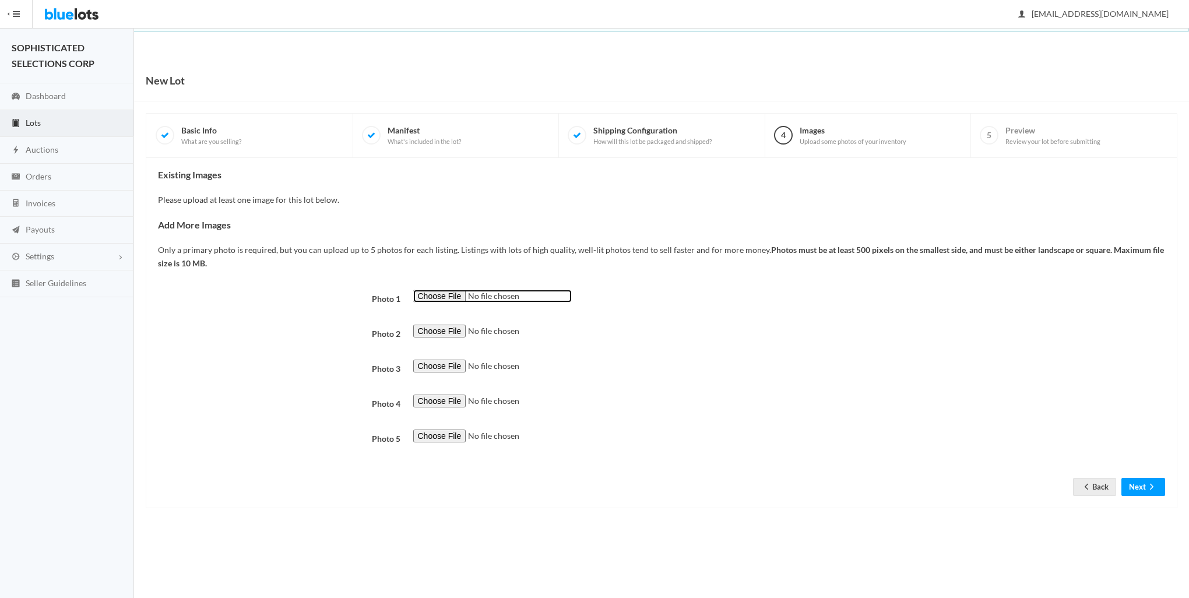
click at [456, 295] on input "file" at bounding box center [492, 296] width 158 height 13
type input "C:\fakepath\HB-A.png"
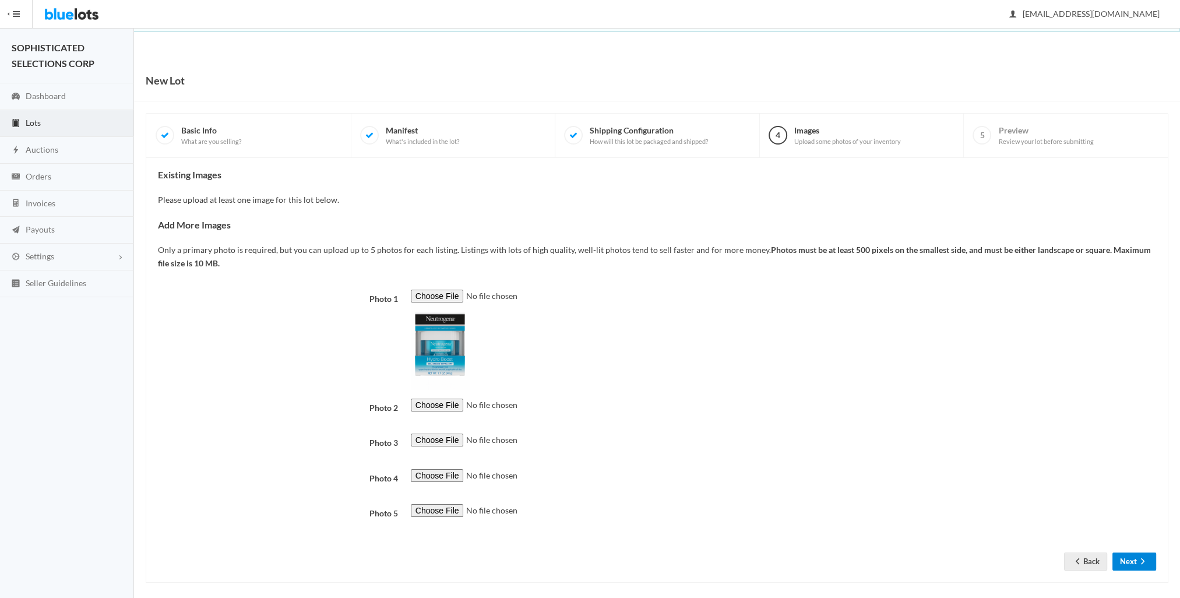
click at [1135, 559] on button "Next" at bounding box center [1134, 561] width 44 height 18
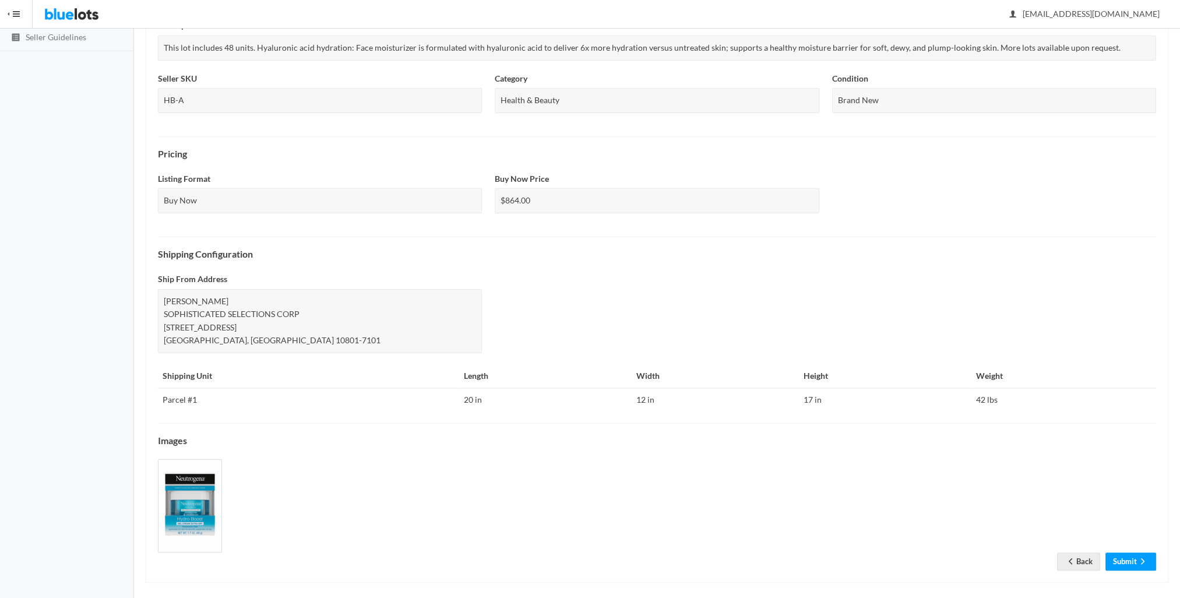
scroll to position [252, 0]
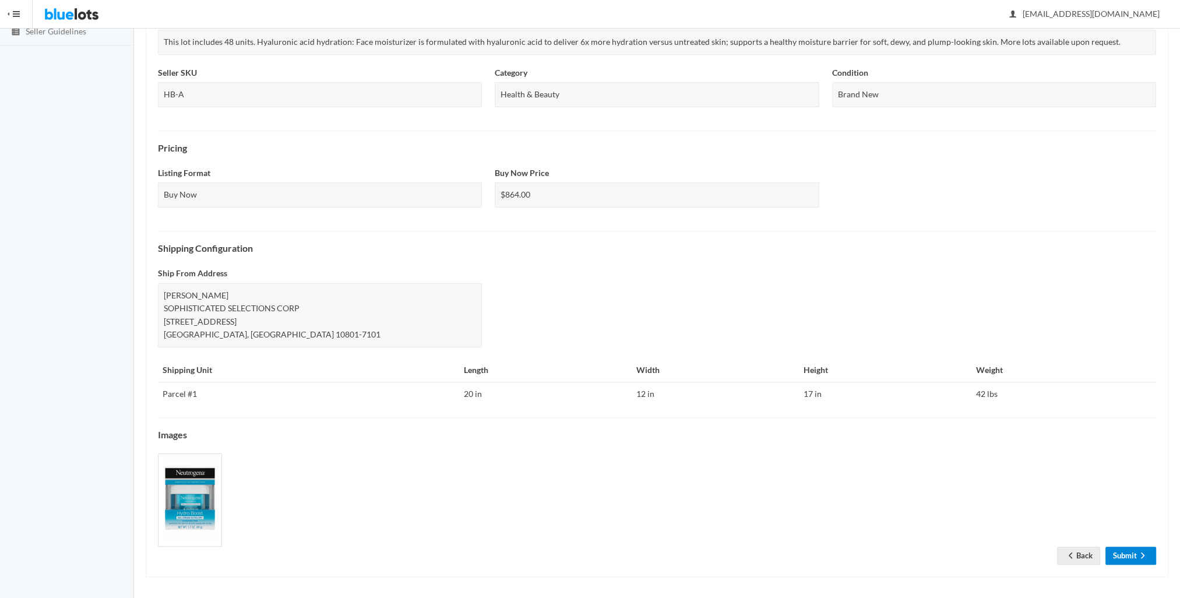
click at [1126, 552] on link "Submit" at bounding box center [1130, 555] width 51 height 18
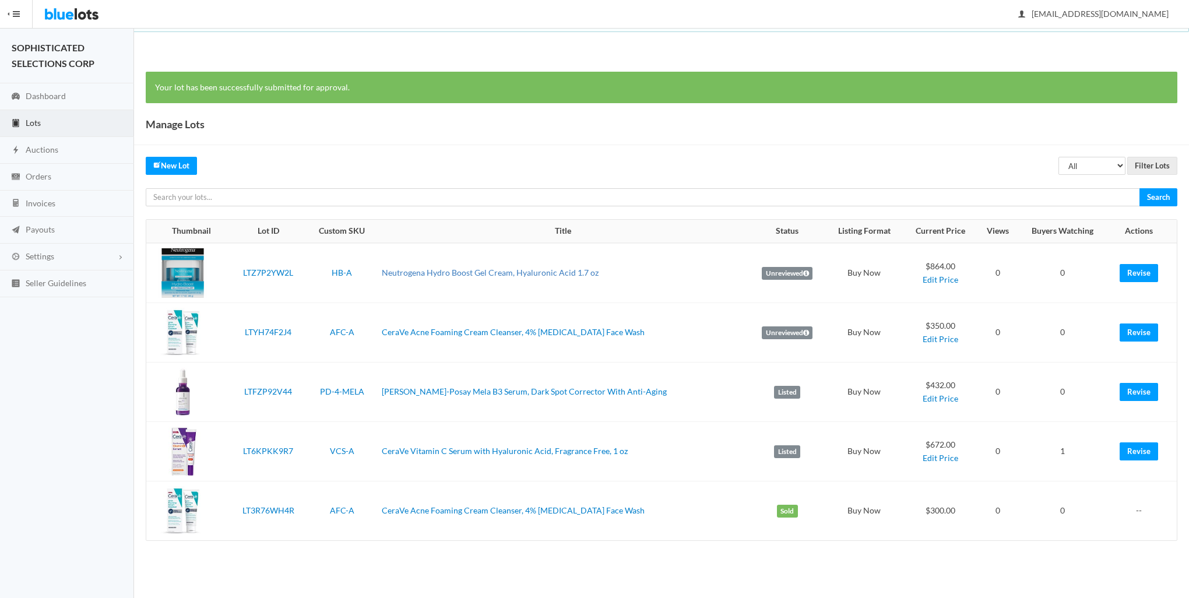
click at [435, 269] on link "Neutrogena Hydro Boost Gel Cream, Hyaluronic Acid 1.7 oz" at bounding box center [490, 272] width 217 height 10
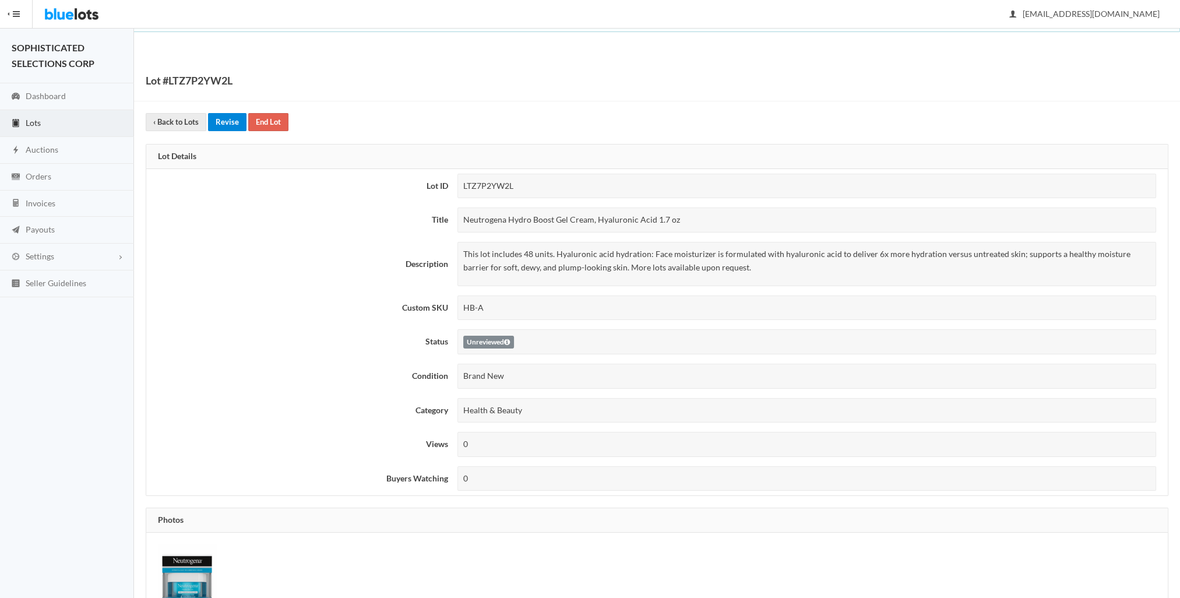
click at [220, 122] on link "Revise" at bounding box center [227, 122] width 38 height 18
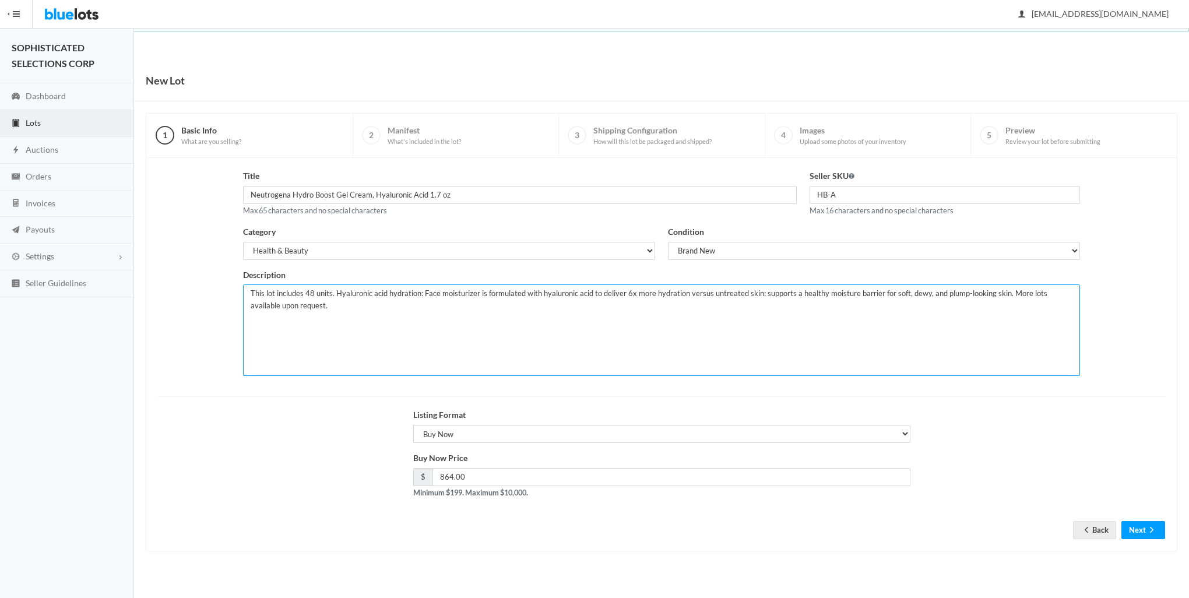
click at [312, 292] on textarea "This lot includes 48 units. Hyaluronic acid hydration: Face moisturizer is form…" at bounding box center [661, 329] width 837 height 91
type textarea "This lot includes 96 units. Hyaluronic acid hydration: Face moisturizer is form…"
click at [1135, 527] on button "Next" at bounding box center [1143, 530] width 44 height 18
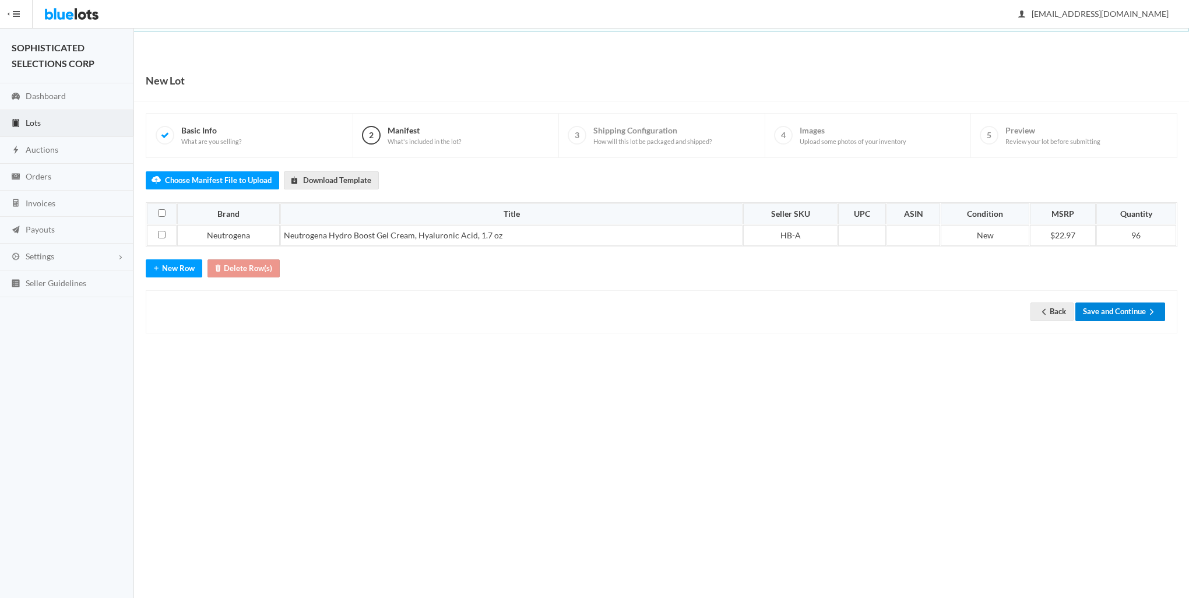
click at [1112, 309] on button "Save and Continue" at bounding box center [1120, 311] width 90 height 18
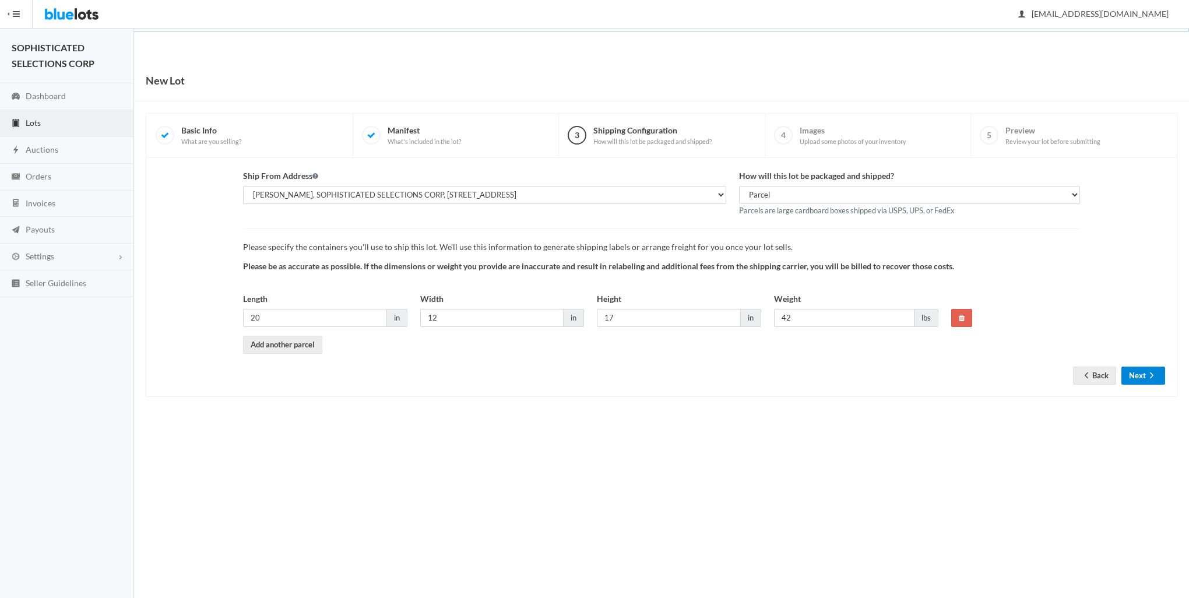
click at [1130, 376] on button "Next" at bounding box center [1143, 375] width 44 height 18
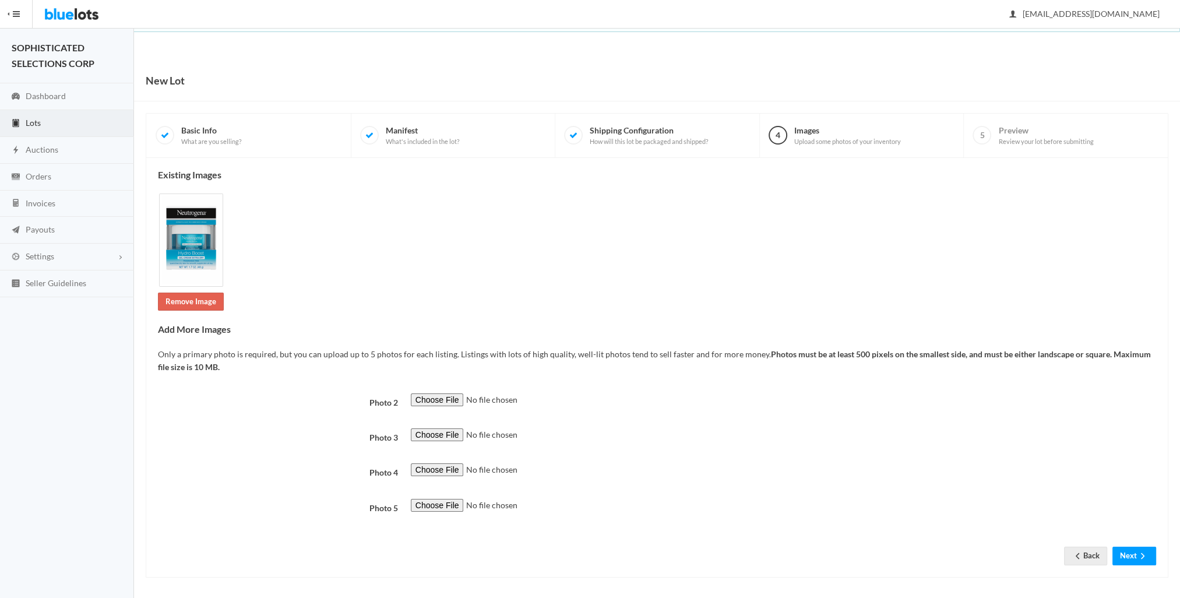
scroll to position [2, 0]
click at [1133, 553] on button "Next" at bounding box center [1134, 554] width 44 height 18
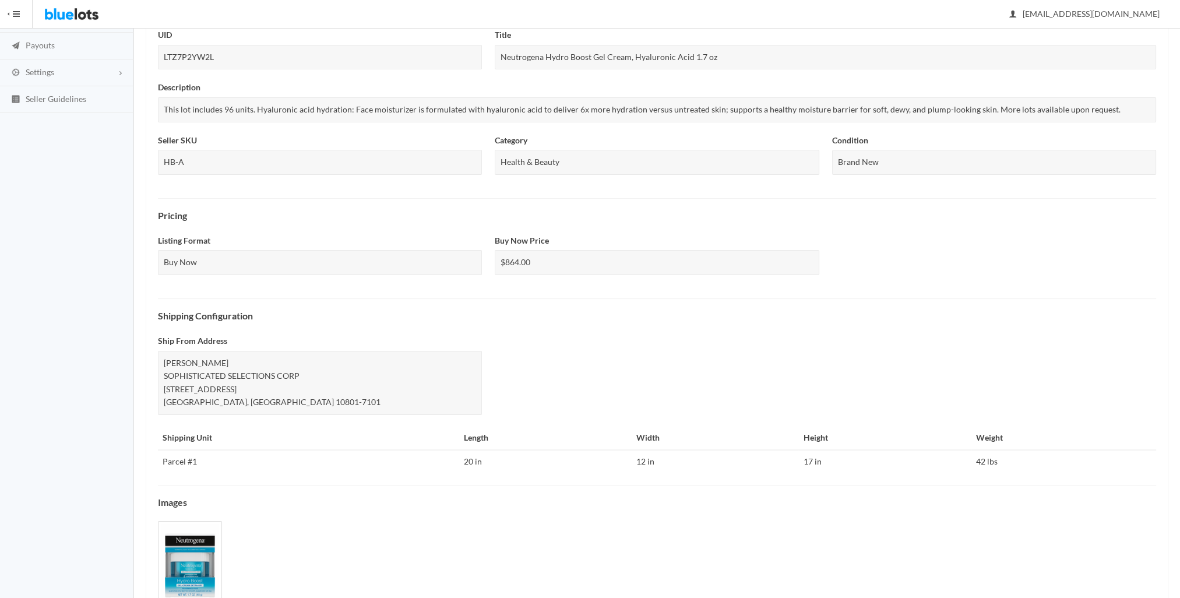
scroll to position [252, 0]
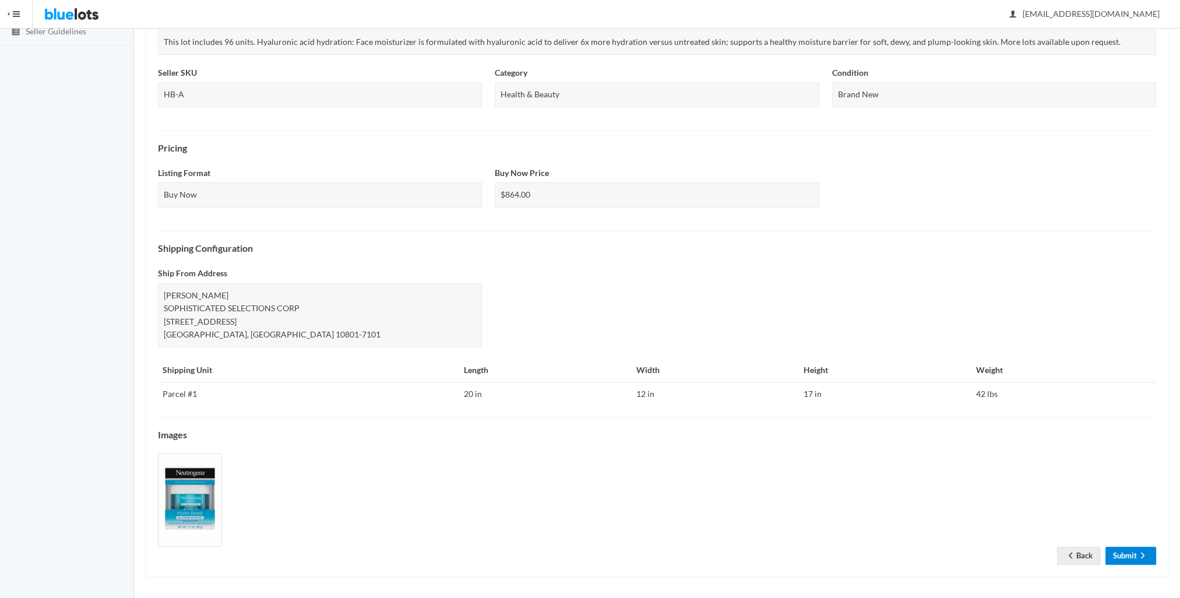
click at [1123, 555] on link "Submit" at bounding box center [1130, 555] width 51 height 18
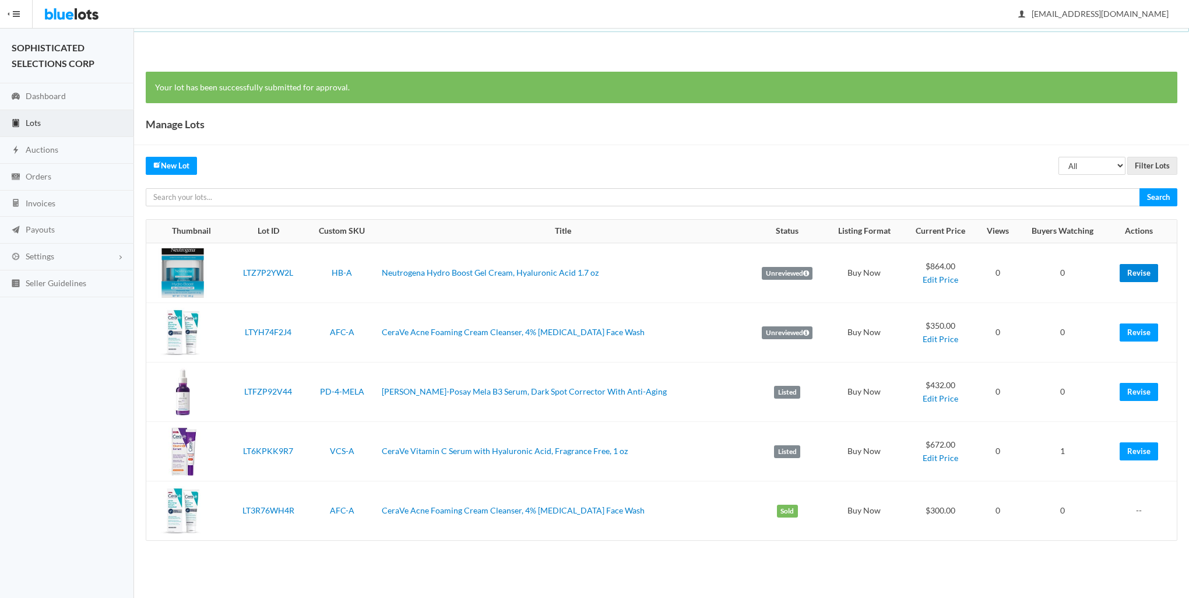
click at [1127, 273] on link "Revise" at bounding box center [1138, 273] width 38 height 18
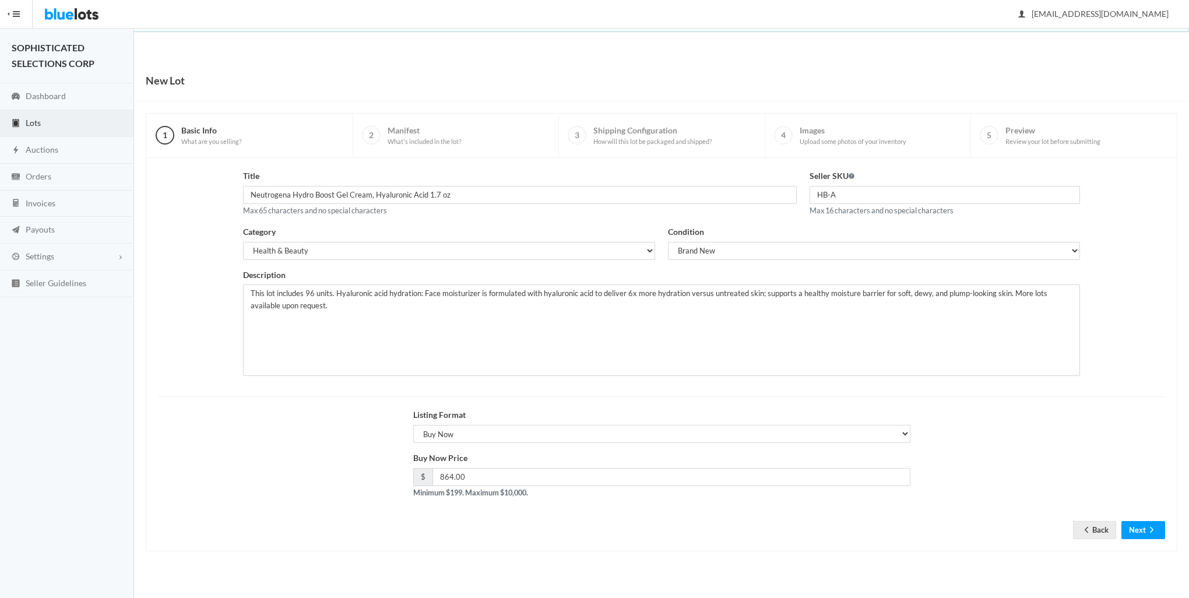
click at [1123, 453] on div "Buy Now Price $ 864.00 Minimum $199. Maximum $10,000." at bounding box center [661, 480] width 1020 height 56
click at [50, 122] on link "Lots" at bounding box center [67, 123] width 134 height 27
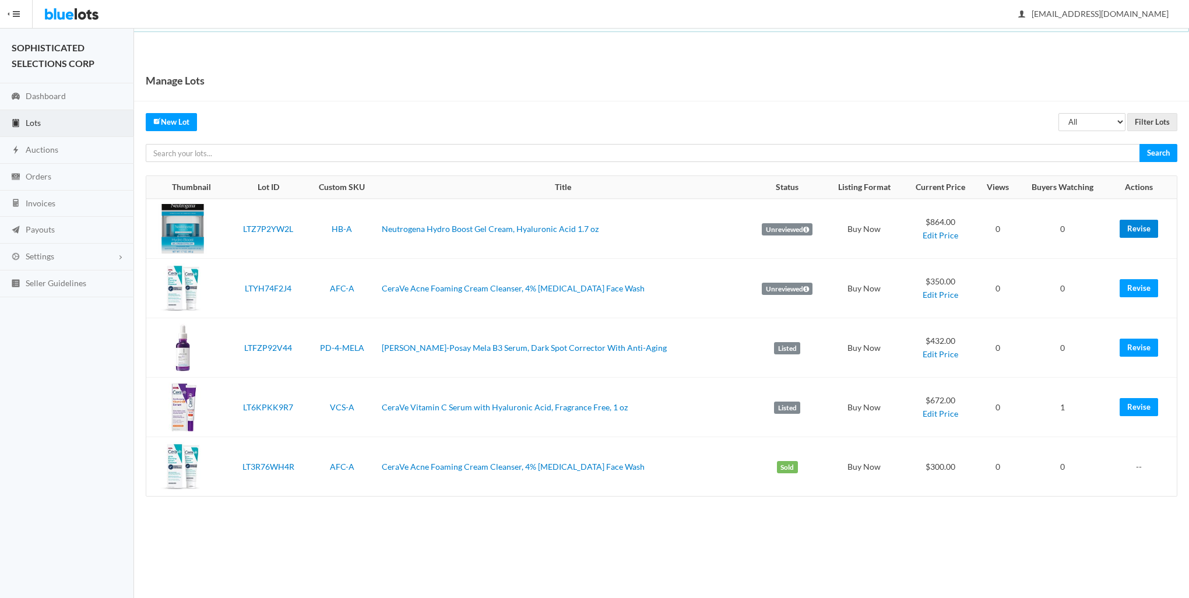
click at [1132, 228] on link "Revise" at bounding box center [1138, 229] width 38 height 18
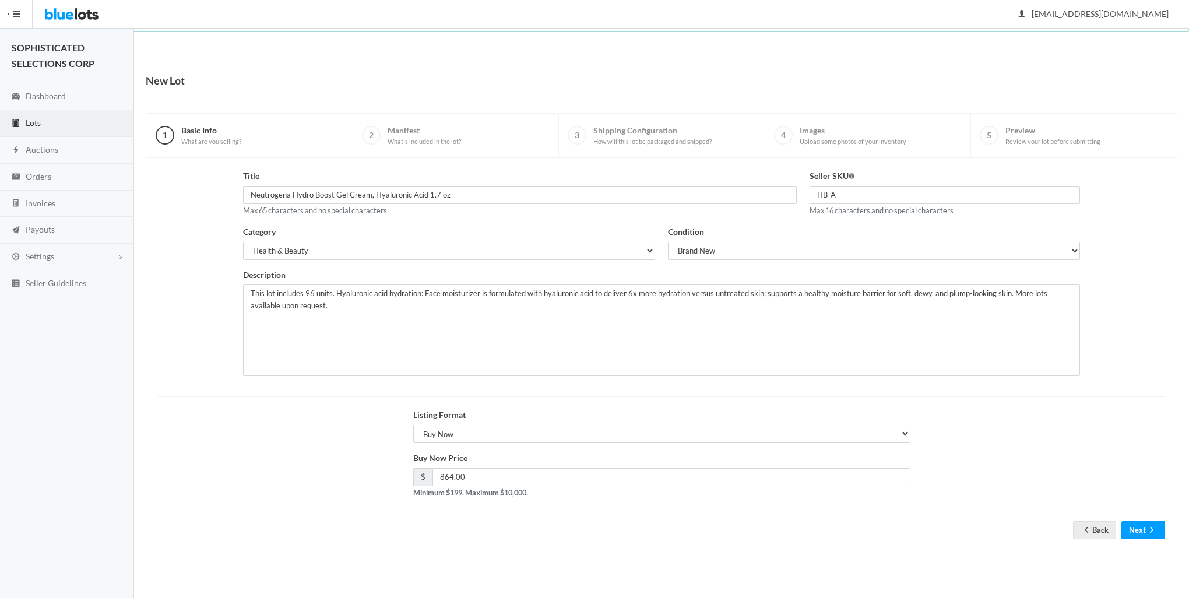
click at [1135, 381] on div "Title Neutrogena Hydro Boost Gel Cream, Hyaluronic Acid 1.7 oz Max 65 character…" at bounding box center [661, 277] width 1020 height 215
click at [500, 479] on input "864.00" at bounding box center [671, 477] width 478 height 18
type input "8"
type input "768"
click at [1142, 528] on button "Next" at bounding box center [1143, 530] width 44 height 18
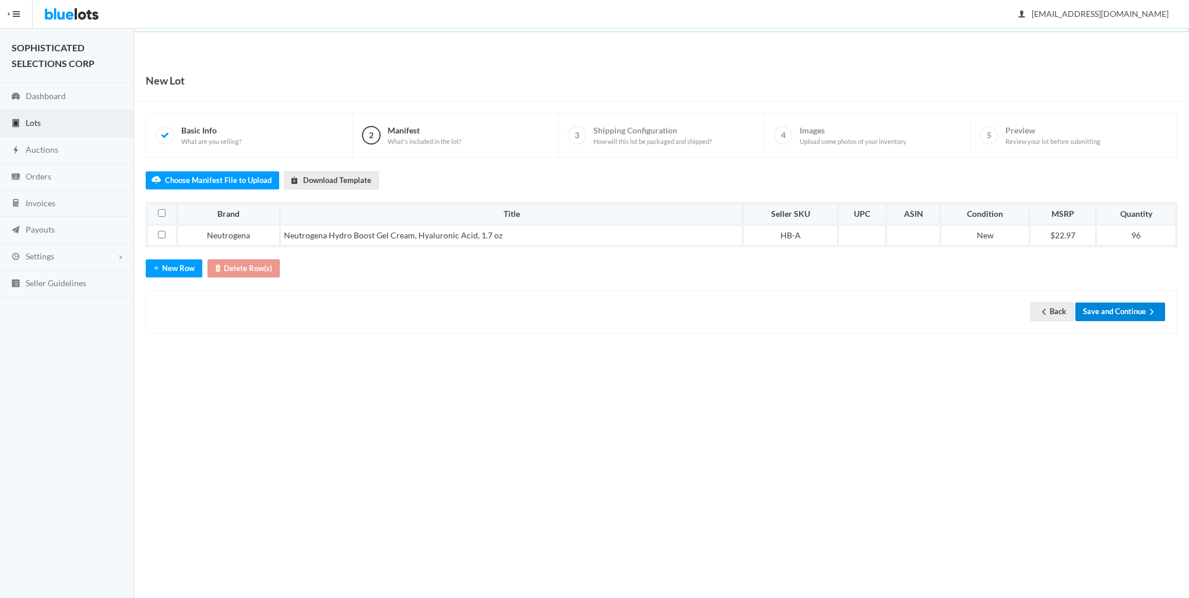
click at [1108, 308] on button "Save and Continue" at bounding box center [1120, 311] width 90 height 18
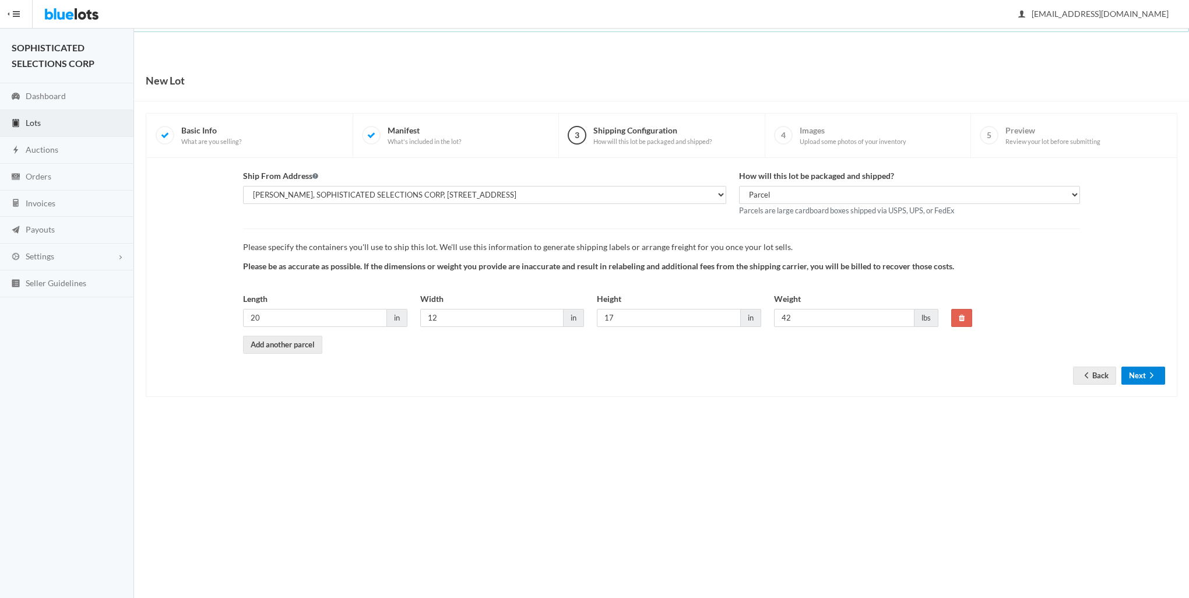
click at [1145, 372] on icon "arrow forward" at bounding box center [1151, 375] width 12 height 9
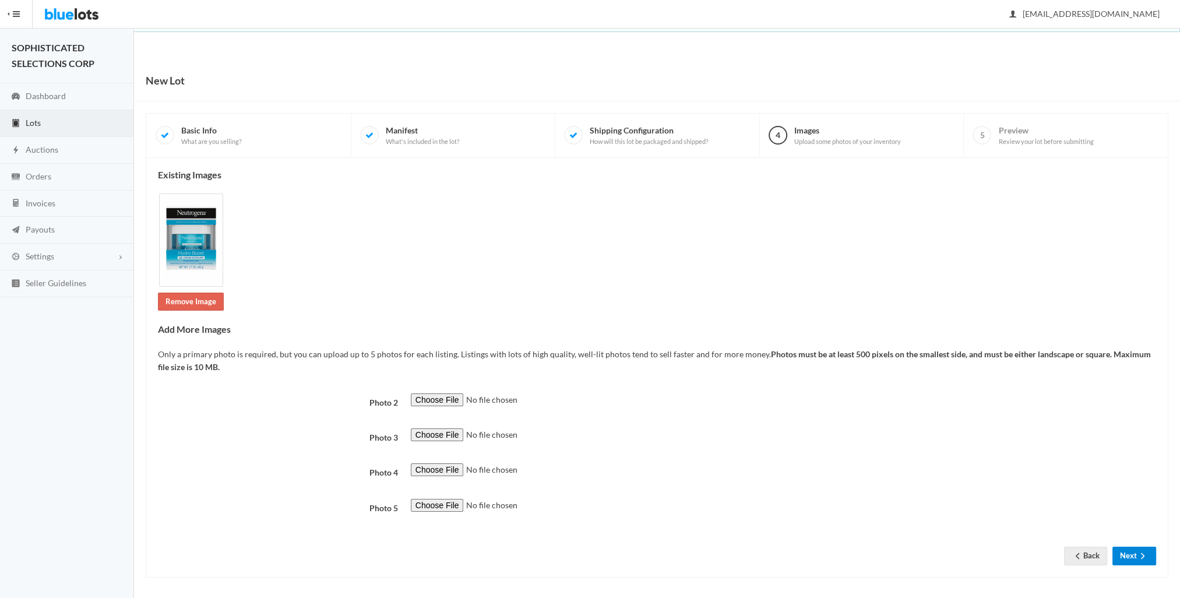
click at [1133, 562] on button "Next" at bounding box center [1134, 555] width 44 height 18
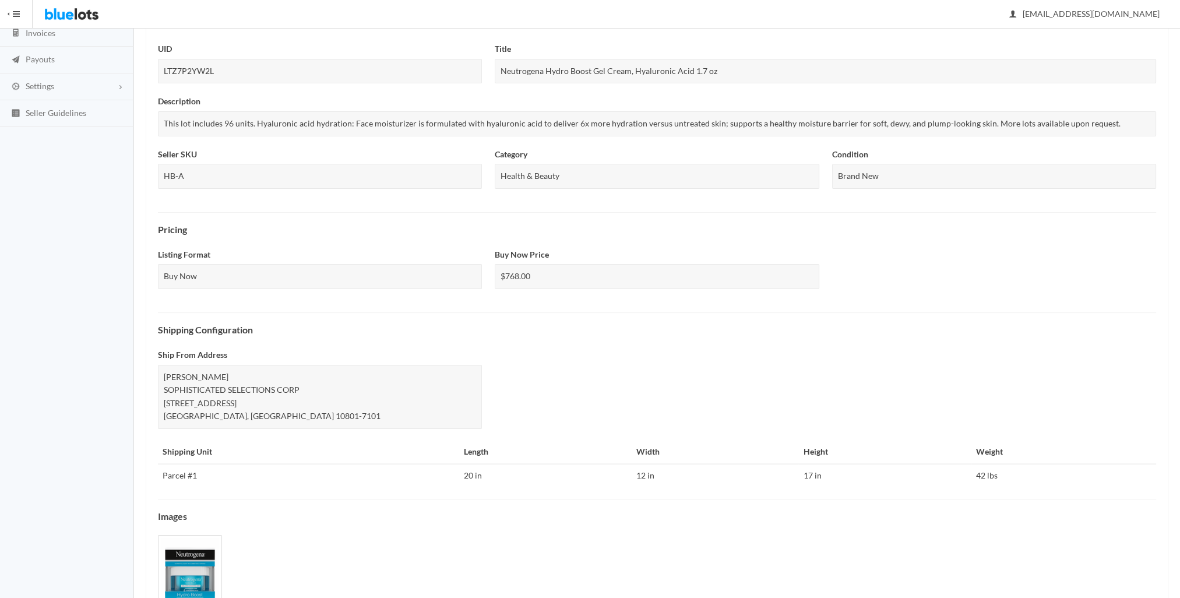
scroll to position [252, 0]
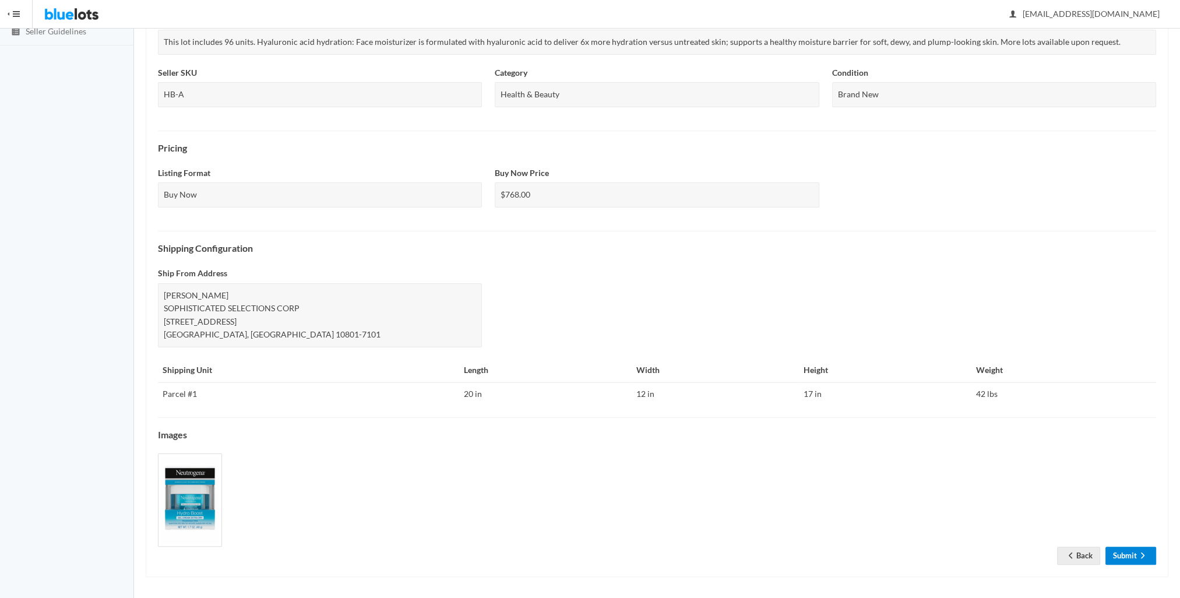
click at [1125, 556] on link "Submit" at bounding box center [1130, 555] width 51 height 18
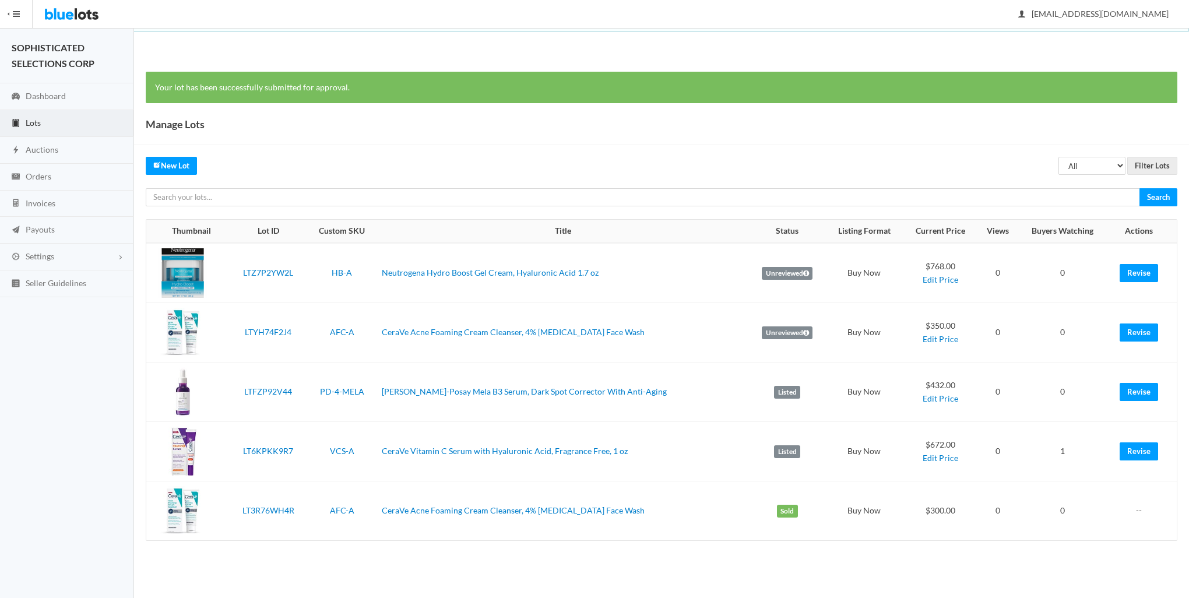
click at [977, 129] on div "Manage Lots" at bounding box center [661, 124] width 1055 height 41
click at [448, 272] on link "Neutrogena Hydro Boost Gel Cream, Hyaluronic Acid 1.7 oz" at bounding box center [490, 272] width 217 height 10
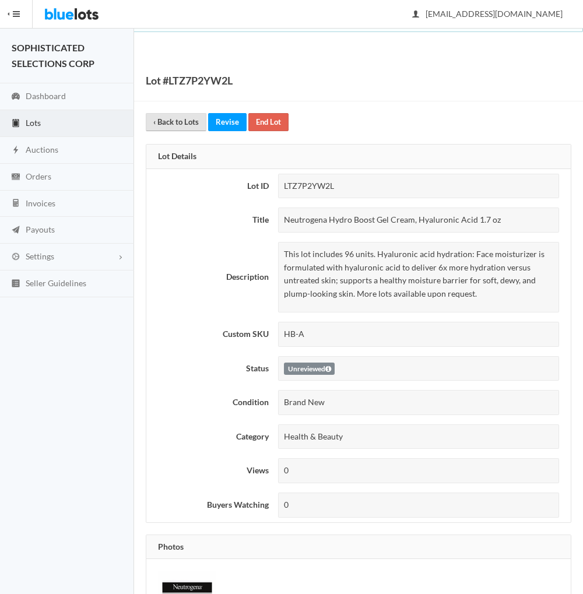
click at [179, 118] on link "‹ Back to Lots" at bounding box center [176, 122] width 61 height 18
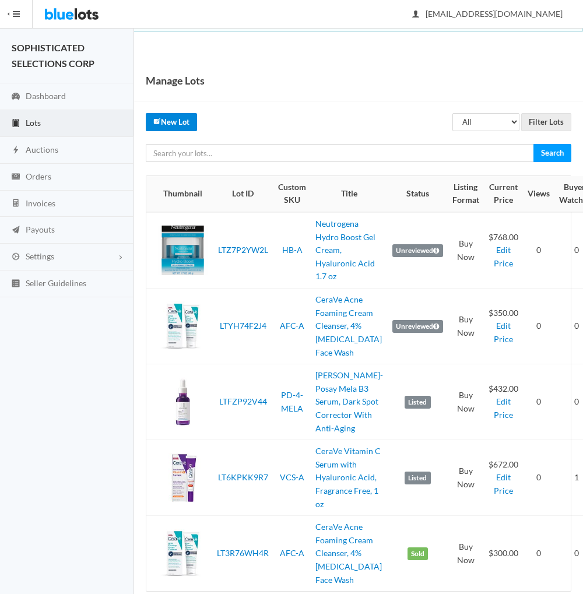
click at [172, 116] on link "New Lot" at bounding box center [171, 122] width 51 height 18
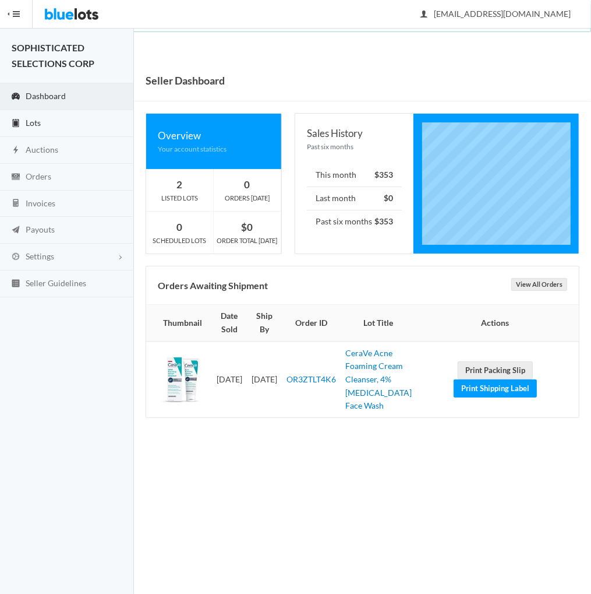
click at [33, 118] on span "Lots" at bounding box center [33, 123] width 15 height 10
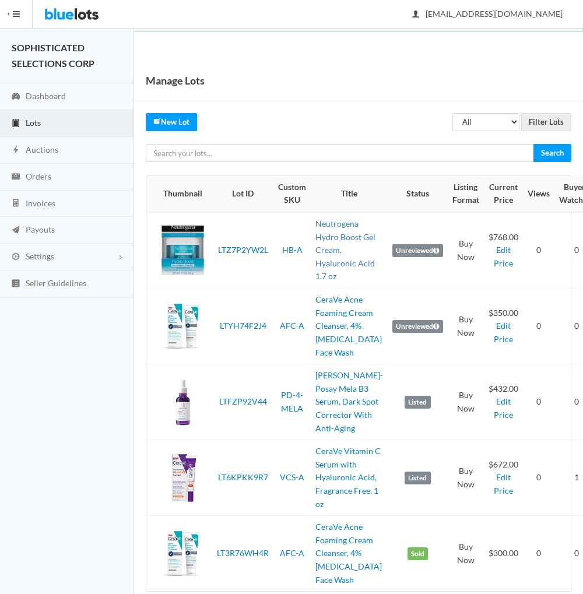
click at [322, 249] on link "Neutrogena Hydro Boost Gel Cream, Hyaluronic Acid 1.7 oz" at bounding box center [345, 249] width 60 height 62
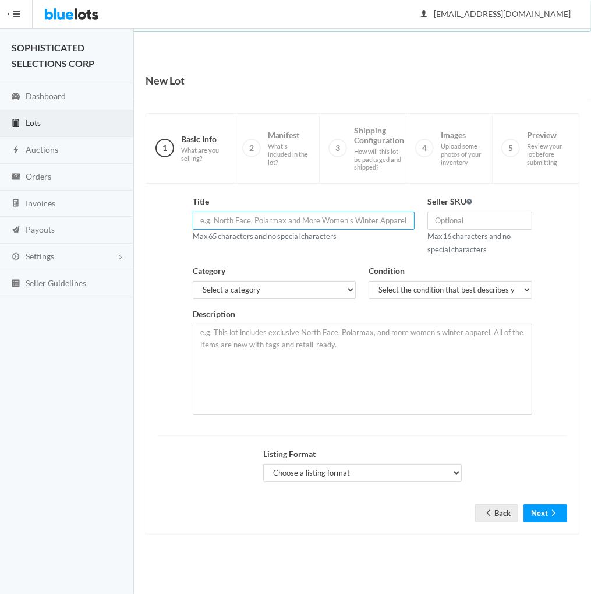
click at [275, 214] on input "text" at bounding box center [304, 220] width 222 height 18
paste input "Neutrogena Hydro Boost Gel Cream, Hyaluronic Acid 1.7 oz"
type input "Neutrogena Hydro Boost Gel Cream, Hyaluronic Acid 1.7 oz"
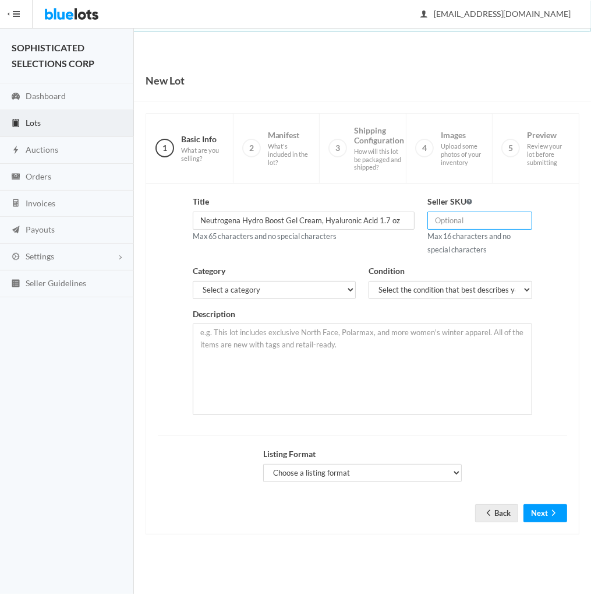
click at [454, 220] on input "text" at bounding box center [480, 220] width 104 height 18
type input "HB-A"
click at [343, 287] on select "Select a category Electronics Clothing, Shoes & Accessories Appliances Home & G…" at bounding box center [274, 290] width 163 height 18
select select "7"
click at [193, 281] on select "Select a category Electronics Clothing, Shoes & Accessories Appliances Home & G…" at bounding box center [274, 290] width 163 height 18
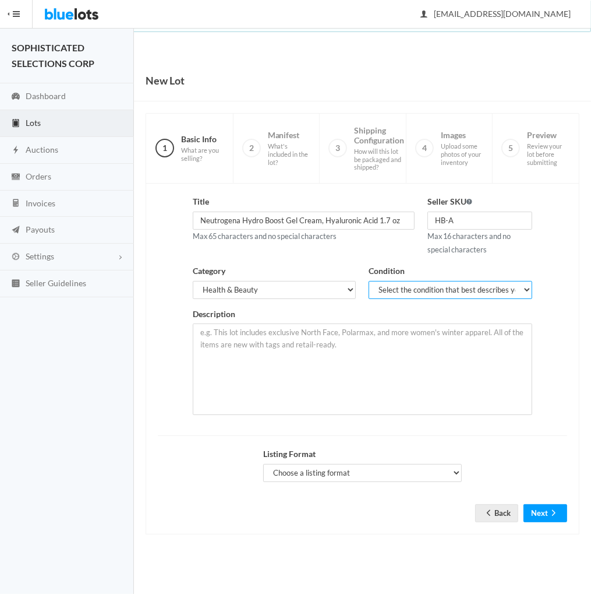
click at [449, 284] on select "Select the condition that best describes your inventory Brand New Shelf Pulls C…" at bounding box center [450, 290] width 163 height 18
select select "1"
click at [369, 281] on select "Select the condition that best describes your inventory Brand New Shelf Pulls C…" at bounding box center [450, 290] width 163 height 18
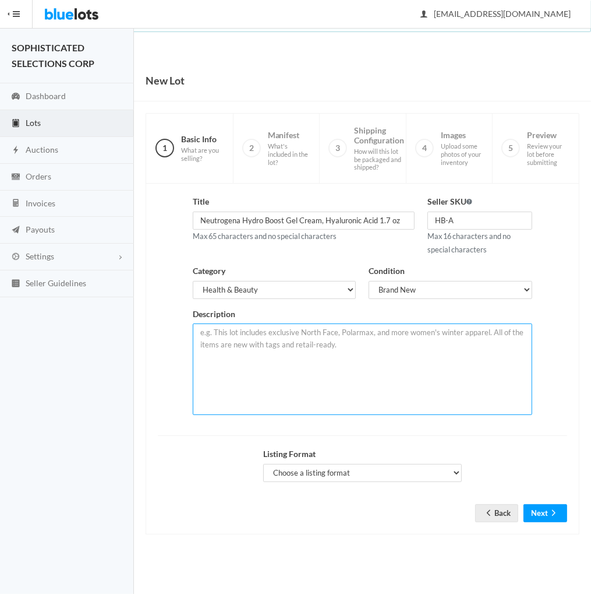
click at [318, 343] on textarea at bounding box center [362, 368] width 339 height 91
paste textarea "This lot includes 96 units. Hyaluronic acid hydration: Face moisturizer is form…"
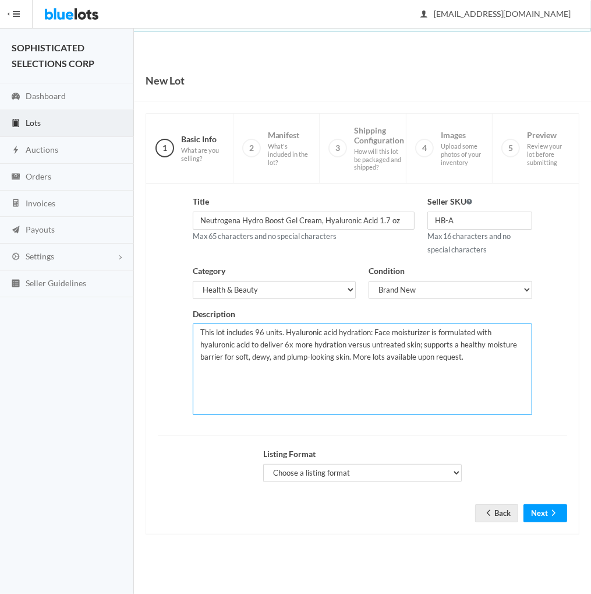
click at [263, 331] on textarea "This lot includes 96 units. Hyaluronic acid hydration: Face moisturizer is form…" at bounding box center [362, 368] width 339 height 91
type textarea "This lot includes 48 units. Hyaluronic acid hydration: Face moisturizer is form…"
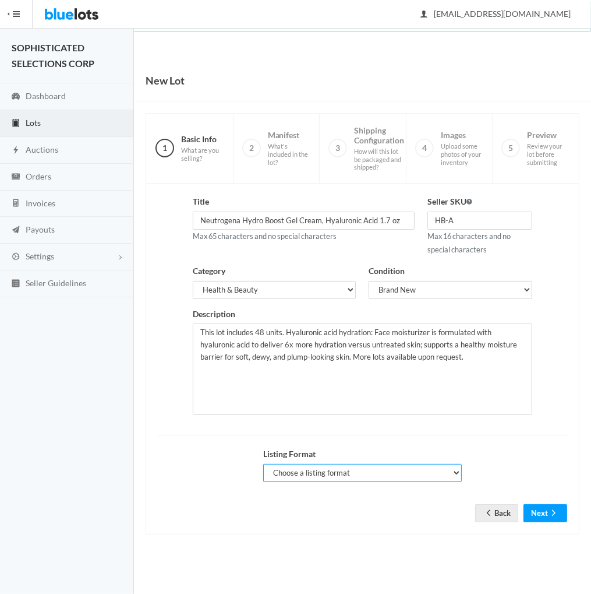
click at [447, 475] on select "Choose a listing format Auction Buy Now" at bounding box center [362, 473] width 199 height 18
select select "false"
click at [263, 464] on select "Choose a listing format Auction Buy Now" at bounding box center [362, 473] width 199 height 18
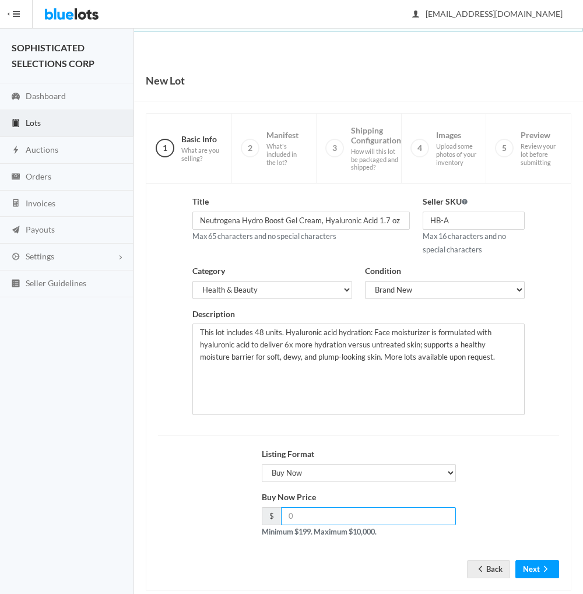
click at [341, 512] on input "number" at bounding box center [368, 516] width 175 height 18
click at [320, 512] on input "number" at bounding box center [368, 516] width 175 height 18
type input "432"
click at [534, 571] on button "Next" at bounding box center [537, 569] width 44 height 18
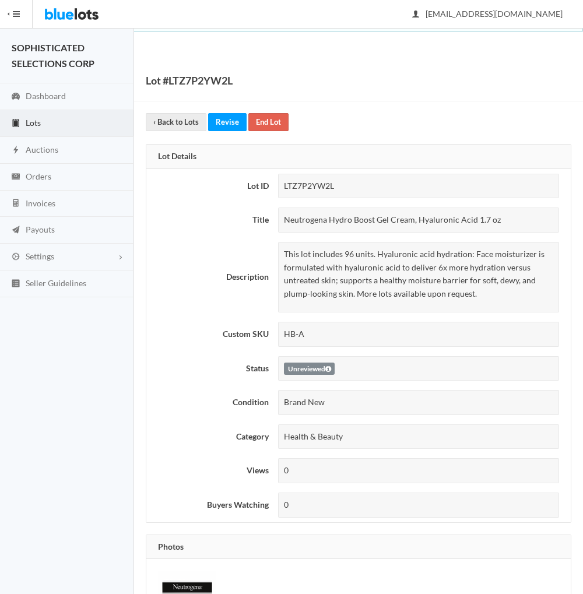
drag, startPoint x: 520, startPoint y: 217, endPoint x: 286, endPoint y: 214, distance: 233.7
click at [286, 214] on div "Neutrogena Hydro Boost Gel Cream, Hyaluronic Acid 1.7 oz" at bounding box center [418, 219] width 281 height 25
copy div "Neutrogena Hydro Boost Gel Cream, Hyaluronic Acid 1.7 oz"
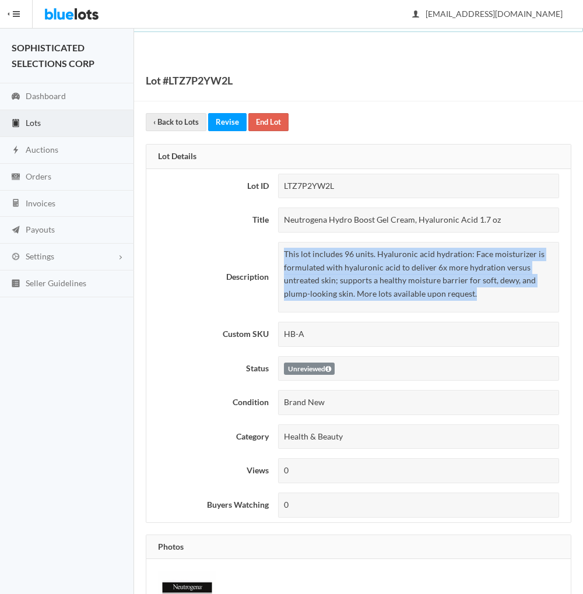
drag, startPoint x: 480, startPoint y: 296, endPoint x: 281, endPoint y: 255, distance: 203.4
click at [281, 255] on div "This lot includes 96 units. Hyaluronic acid hydration: Face moisturizer is form…" at bounding box center [418, 277] width 281 height 70
copy p "This lot includes 96 units. Hyaluronic acid hydration: Face moisturizer is form…"
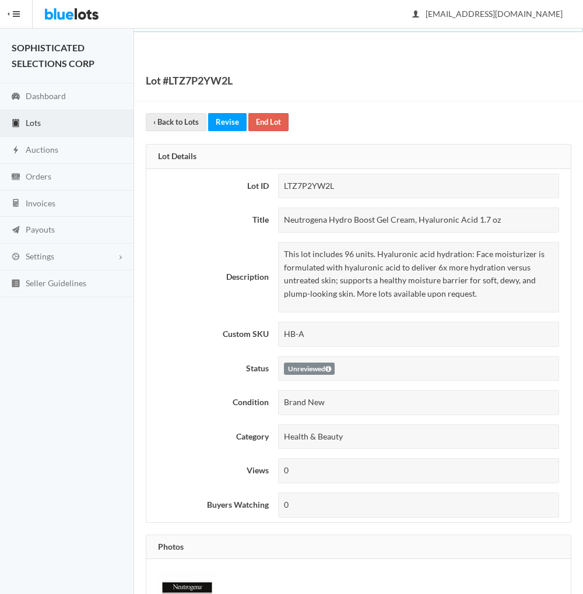
click at [399, 86] on div "Lot #LTZ7P2YW2L" at bounding box center [358, 80] width 449 height 41
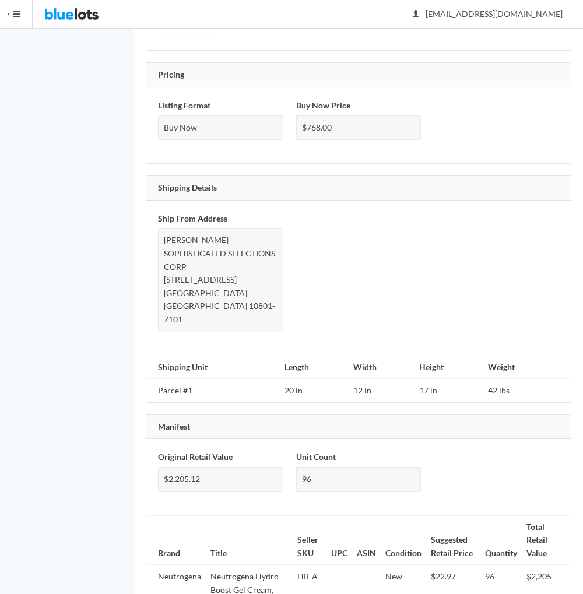
scroll to position [644, 0]
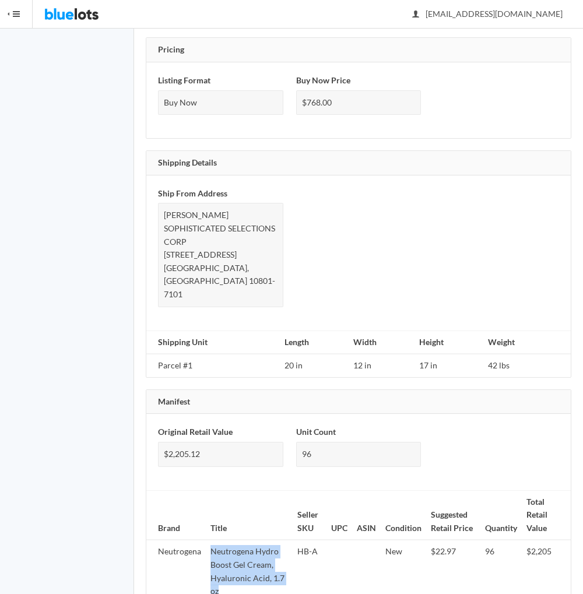
drag, startPoint x: 218, startPoint y: 559, endPoint x: 211, endPoint y: 523, distance: 37.5
click at [211, 540] on td "Neutrogena Hydro Boost Gel Cream, Hyaluronic Acid, 1.7 oz" at bounding box center [249, 571] width 87 height 62
copy td "Neutrogena Hydro Boost Gel Cream, Hyaluronic Acid, 1.7 oz"
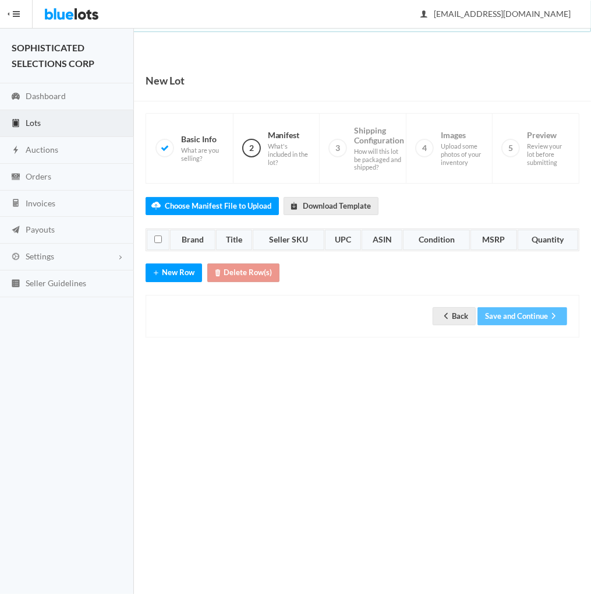
click at [196, 236] on th "Brand" at bounding box center [192, 240] width 45 height 21
click at [173, 270] on button "New Row" at bounding box center [174, 272] width 57 height 18
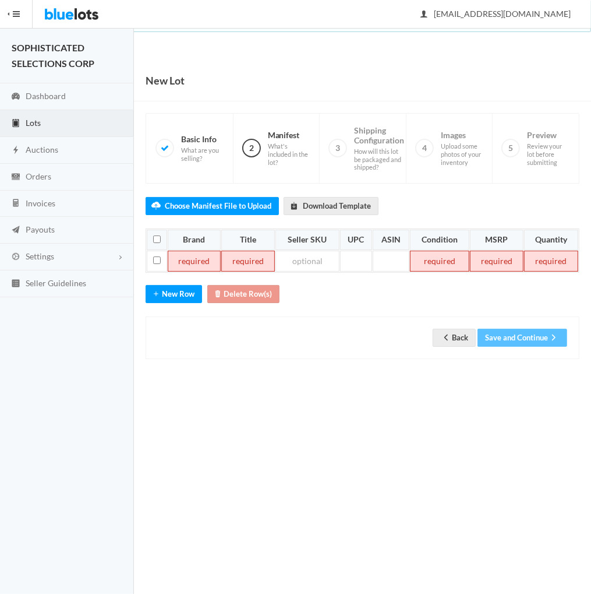
click at [194, 260] on td at bounding box center [195, 261] width 54 height 21
click at [179, 261] on td at bounding box center [195, 261] width 54 height 21
click at [262, 263] on td at bounding box center [259, 261] width 51 height 21
paste td
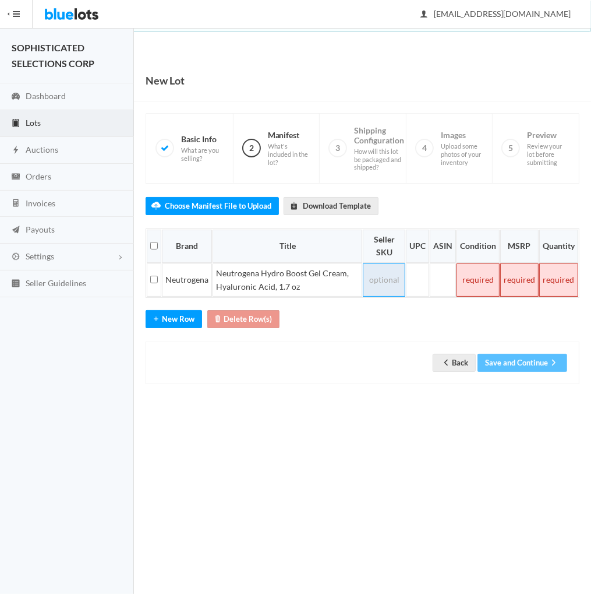
click at [395, 276] on td at bounding box center [384, 279] width 43 height 33
click at [476, 278] on td at bounding box center [478, 279] width 43 height 33
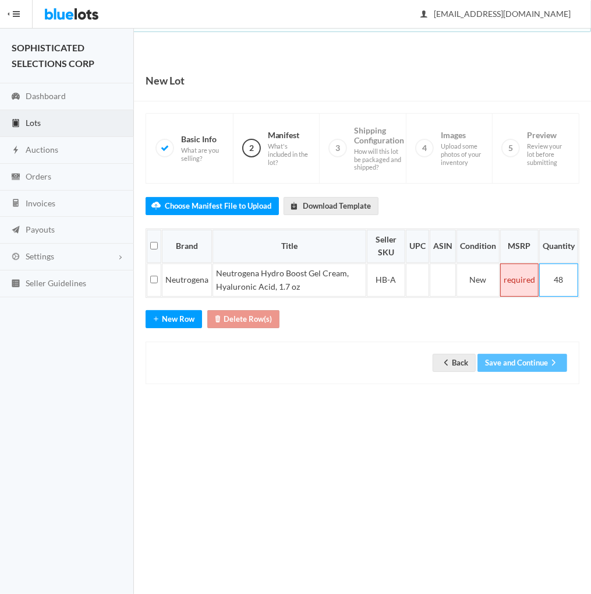
click at [516, 282] on td at bounding box center [519, 279] width 38 height 33
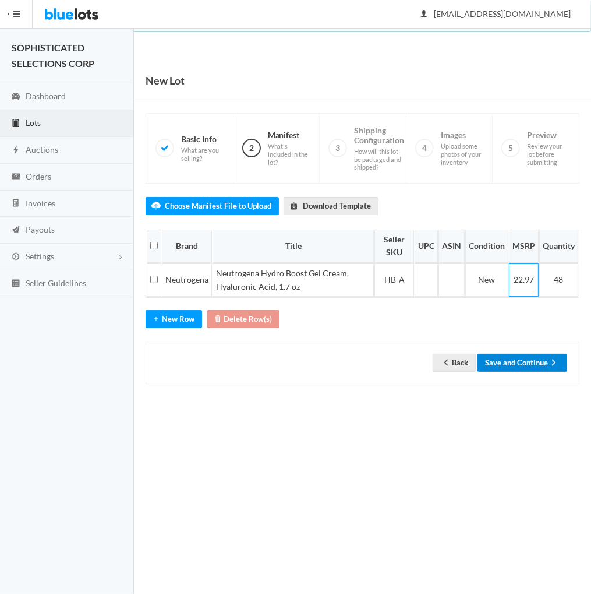
click at [516, 359] on button "Save and Continue" at bounding box center [523, 363] width 90 height 18
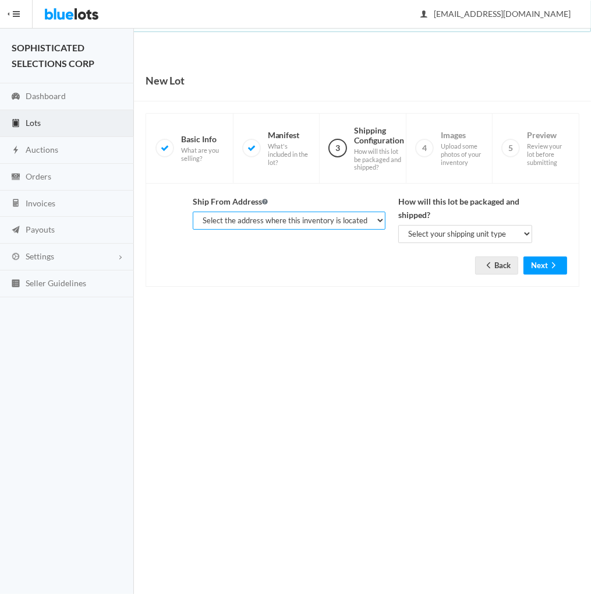
click at [375, 221] on select "Select the address where this inventory is located [PERSON_NAME], SOPHISTICATED…" at bounding box center [289, 220] width 192 height 18
select select "25282"
click at [193, 211] on select "Select the address where this inventory is located [PERSON_NAME], SOPHISTICATED…" at bounding box center [289, 220] width 192 height 18
click at [520, 234] on select "Select your shipping unit type Parcel Pallet Truckload" at bounding box center [466, 234] width 134 height 18
select select "parcel"
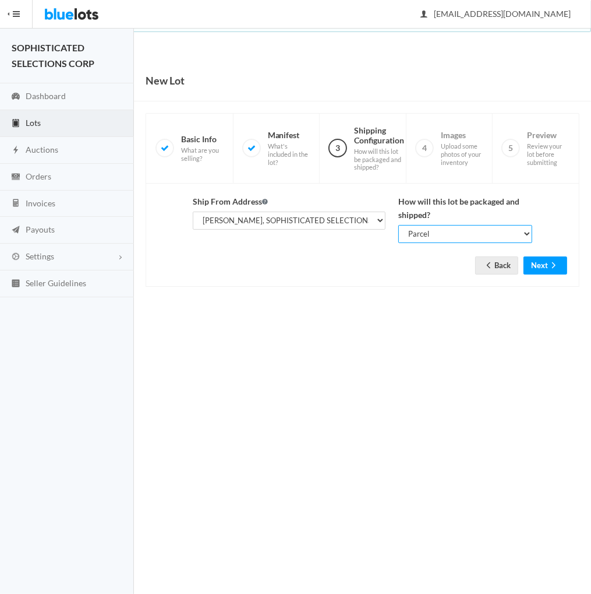
click at [399, 225] on select "Select your shipping unit type Parcel Pallet Truckload" at bounding box center [466, 234] width 134 height 18
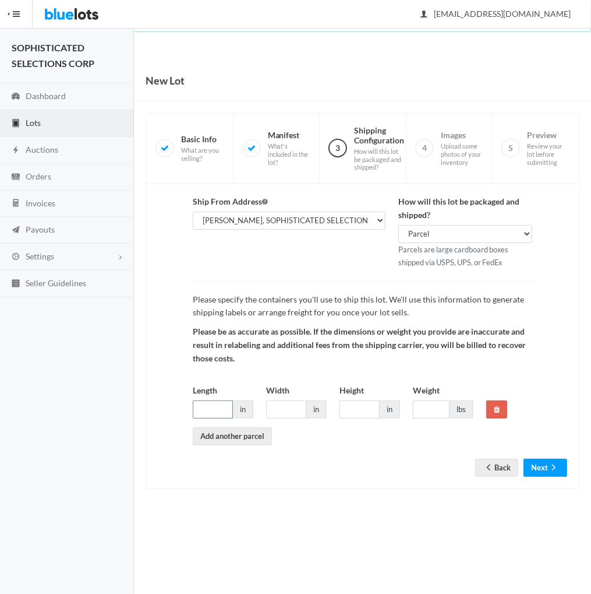
click at [203, 412] on input "Length" at bounding box center [213, 409] width 40 height 18
type input "20"
type input "12"
type input "9"
type input "22"
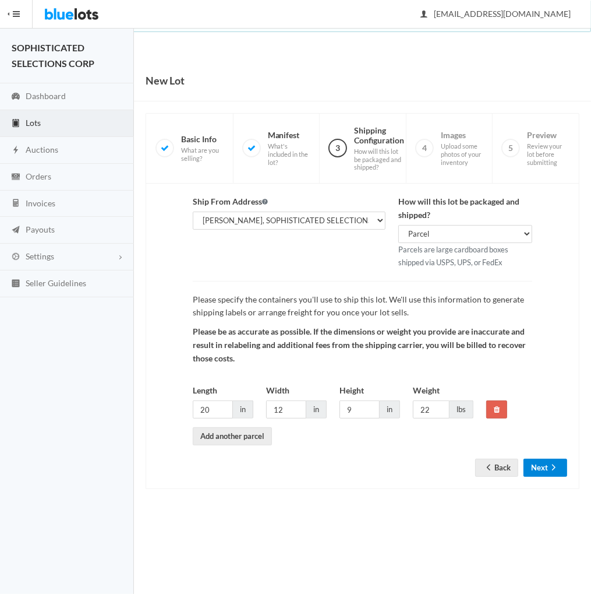
click at [550, 467] on icon "arrow forward" at bounding box center [554, 467] width 12 height 9
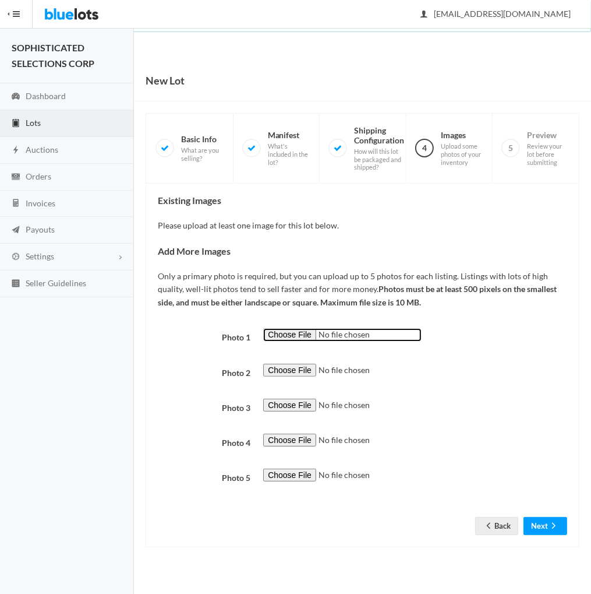
click at [290, 334] on input "file" at bounding box center [342, 334] width 158 height 13
type input "C:\fakepath\HB-A.png"
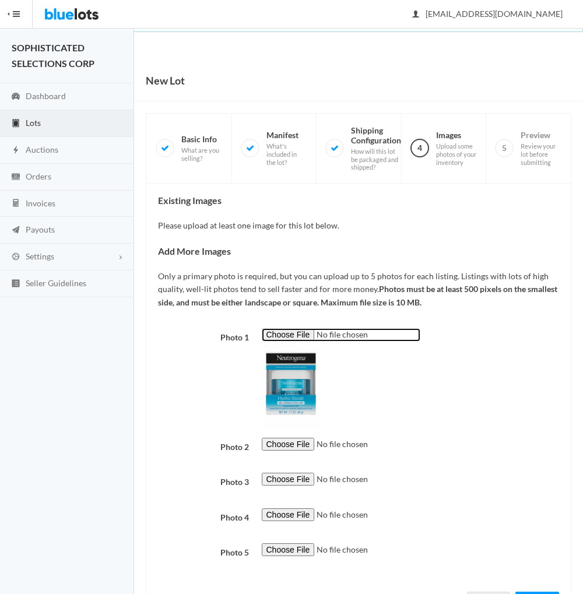
scroll to position [51, 0]
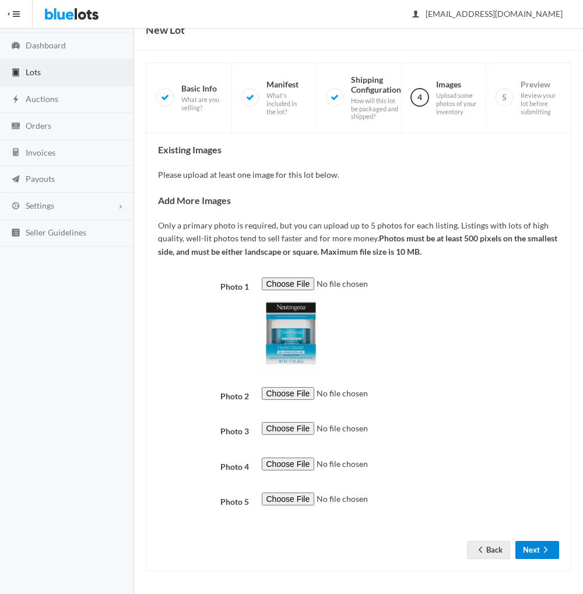
click at [534, 545] on button "Next" at bounding box center [537, 550] width 44 height 18
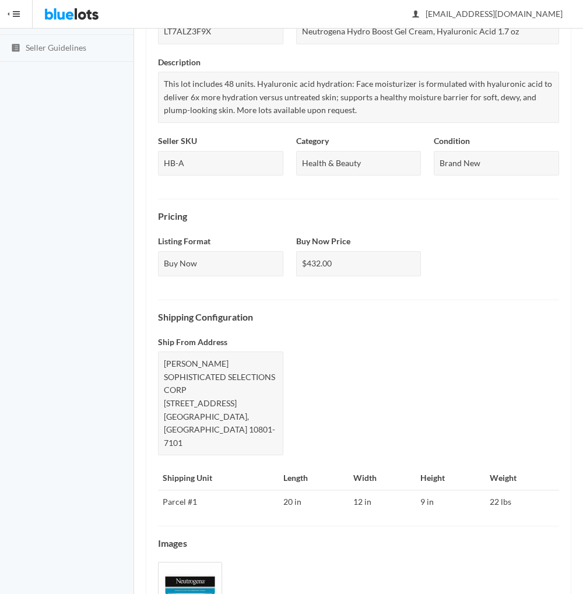
scroll to position [321, 0]
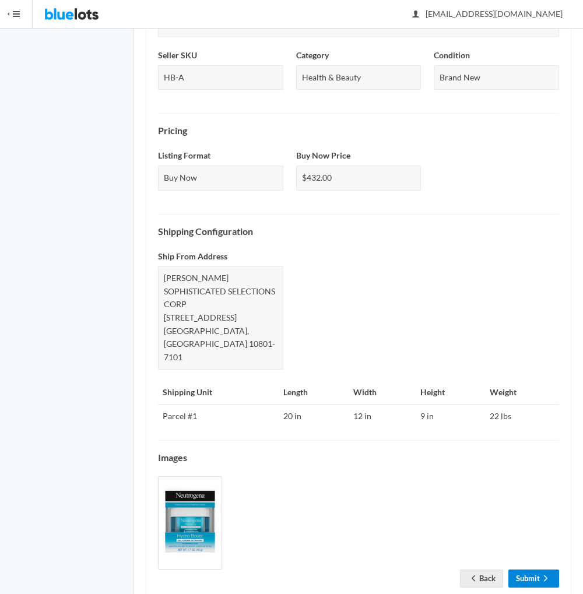
click at [528, 569] on link "Submit" at bounding box center [533, 578] width 51 height 18
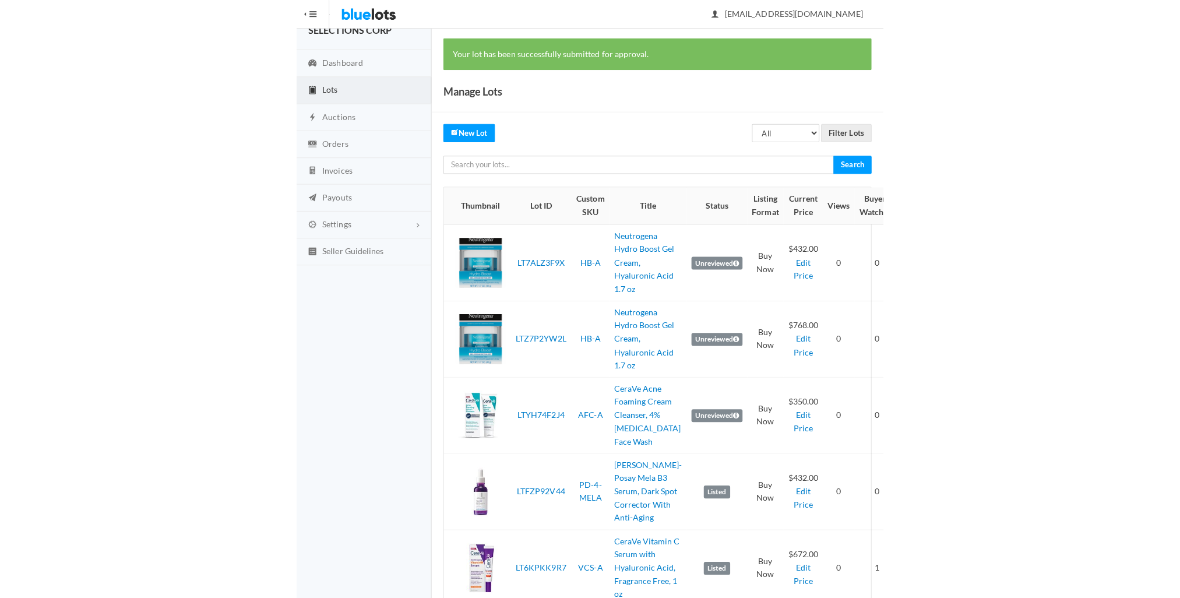
scroll to position [23, 0]
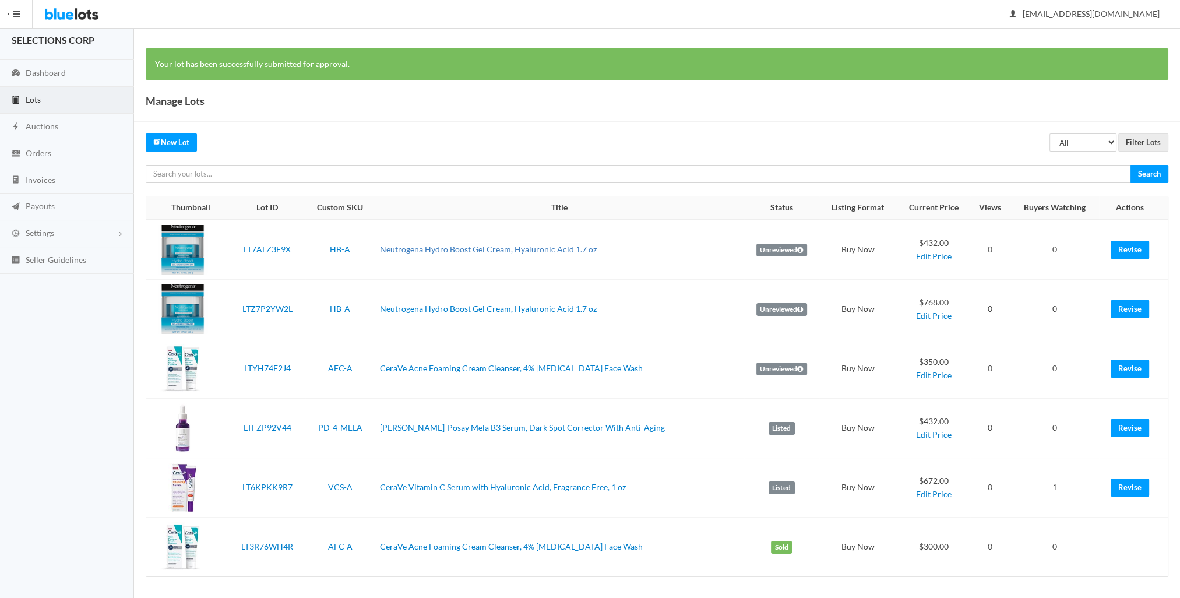
click at [417, 246] on link "Neutrogena Hydro Boost Gel Cream, Hyaluronic Acid 1.7 oz" at bounding box center [487, 249] width 217 height 10
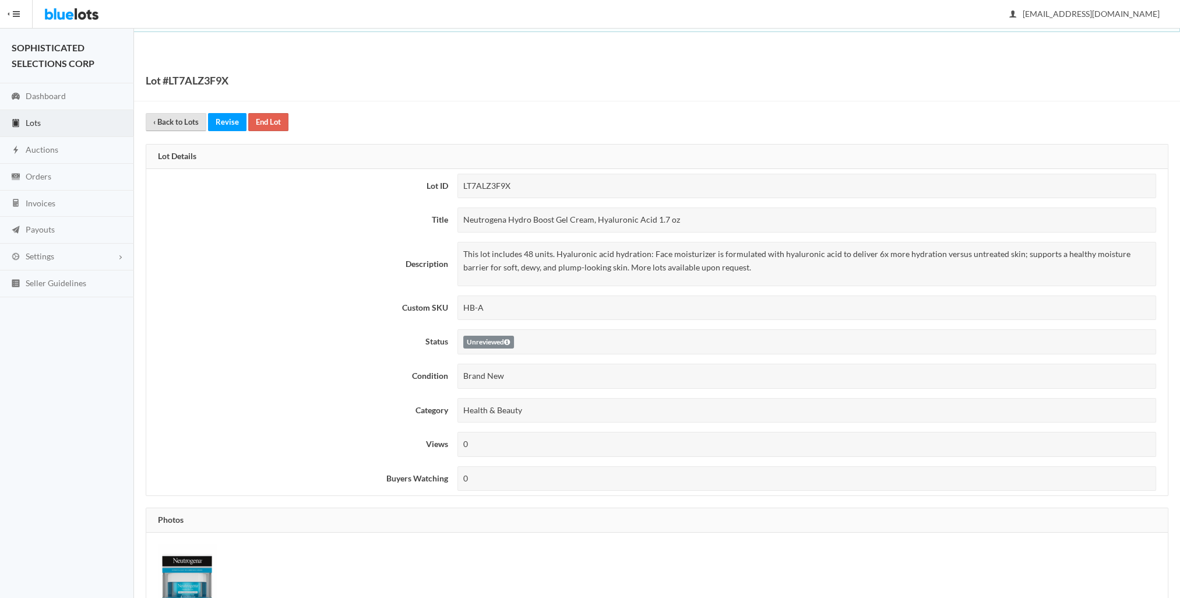
click at [174, 124] on link "‹ Back to Lots" at bounding box center [176, 122] width 61 height 18
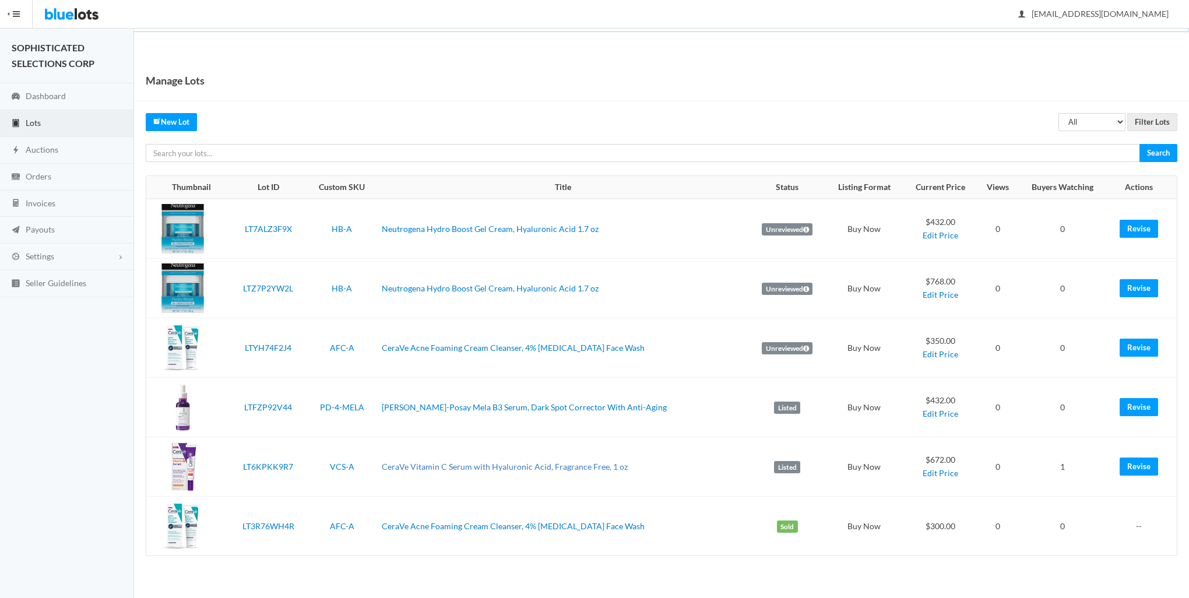
click at [488, 463] on link "CeraVe Vitamin C Serum with Hyaluronic Acid, Fragrance Free, 1 oz" at bounding box center [505, 466] width 246 height 10
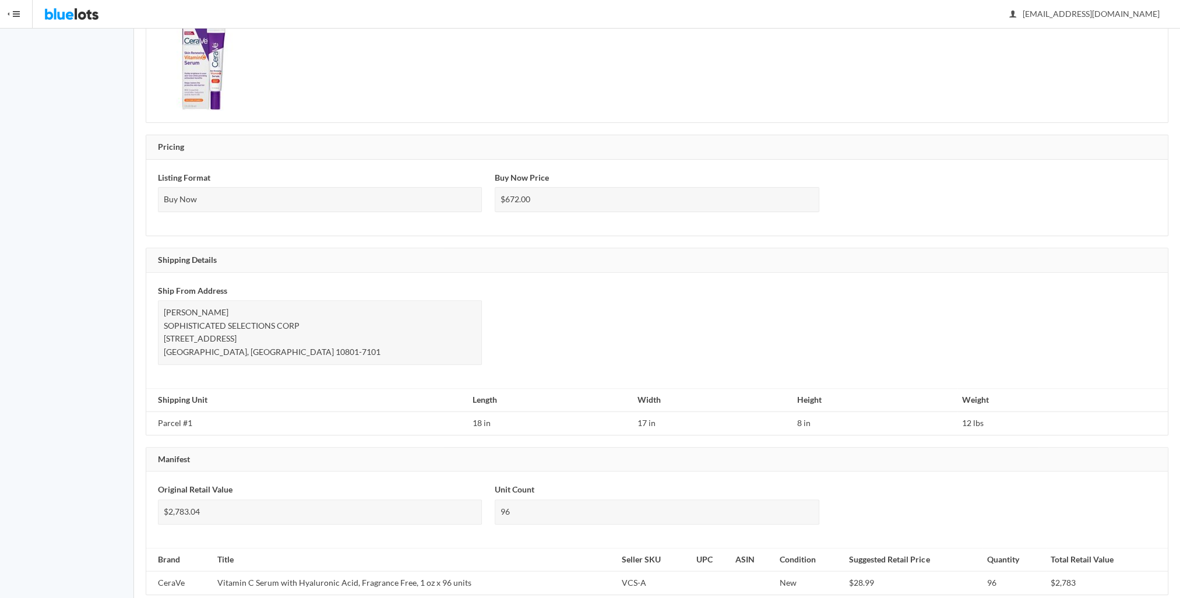
scroll to position [535, 0]
